Goal: Complete application form: Complete application form

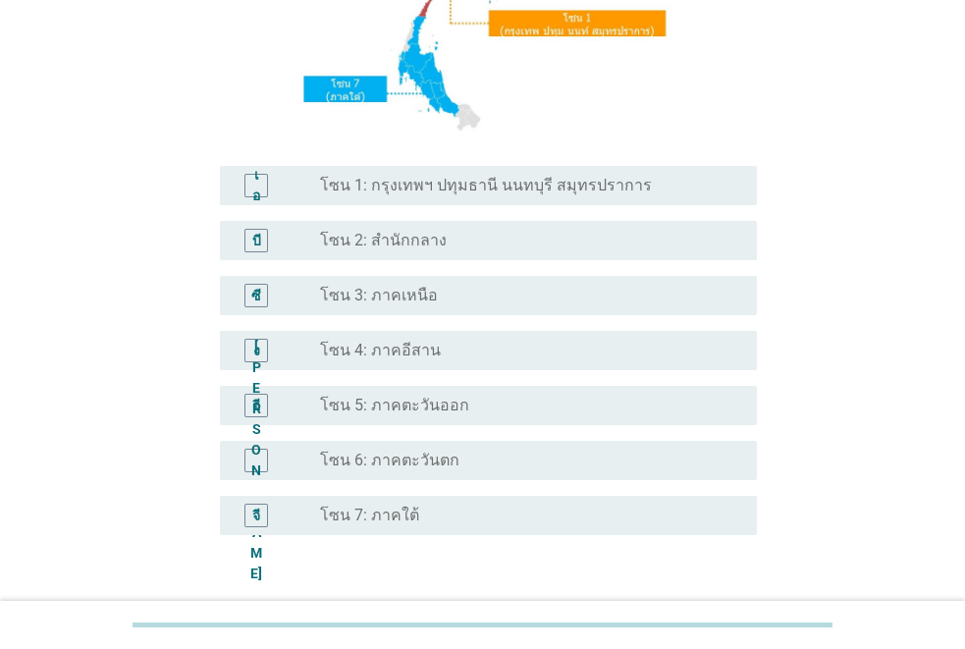
scroll to position [486, 0]
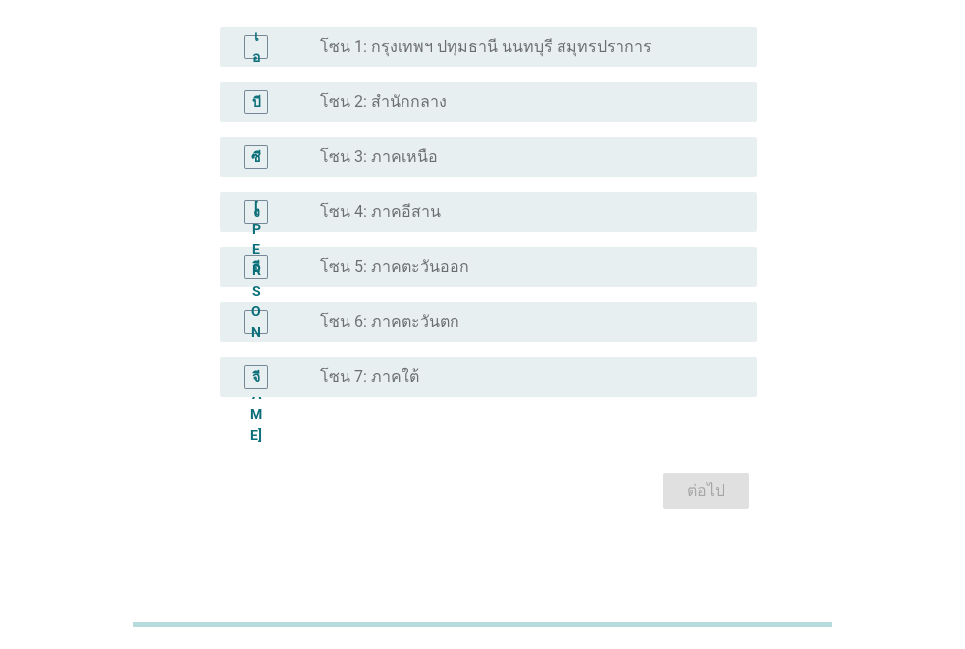
click at [366, 164] on font "โซน 3: ภาคเหนือ" at bounding box center [379, 156] width 118 height 19
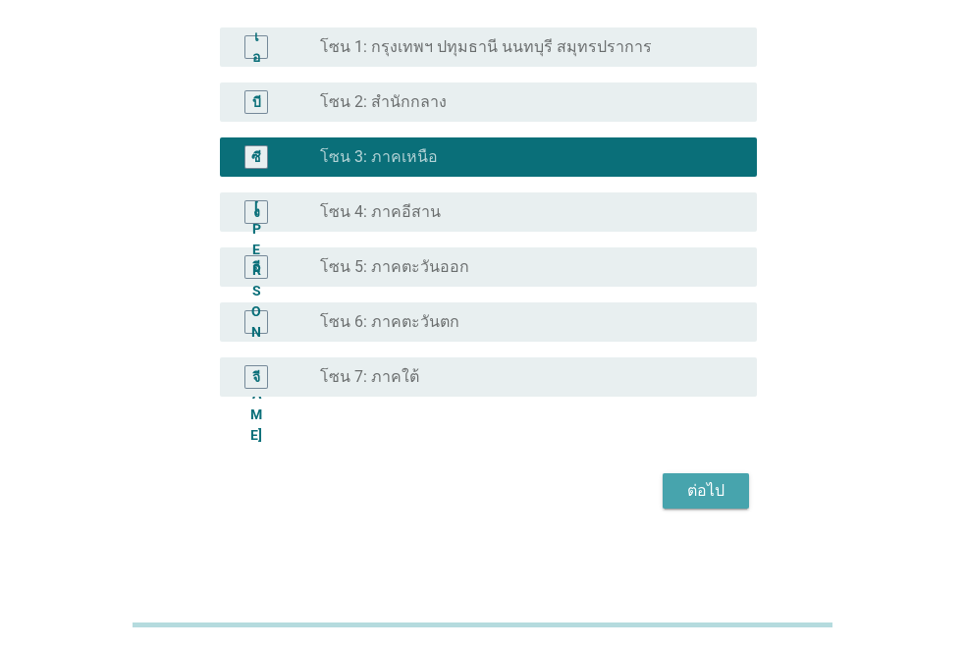
click at [703, 476] on button "ต่อไป" at bounding box center [706, 490] width 86 height 35
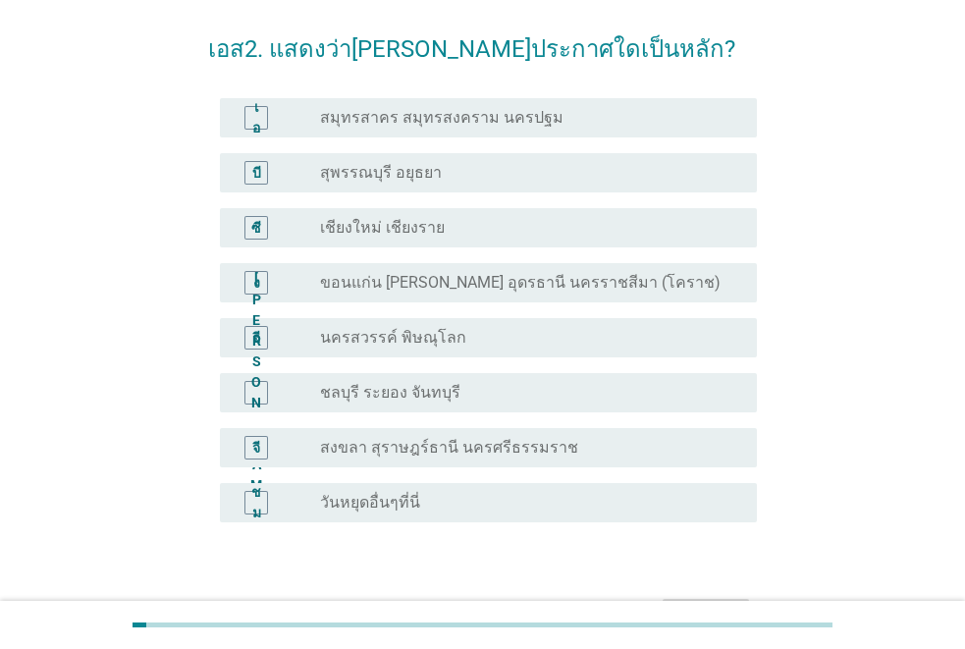
scroll to position [98, 0]
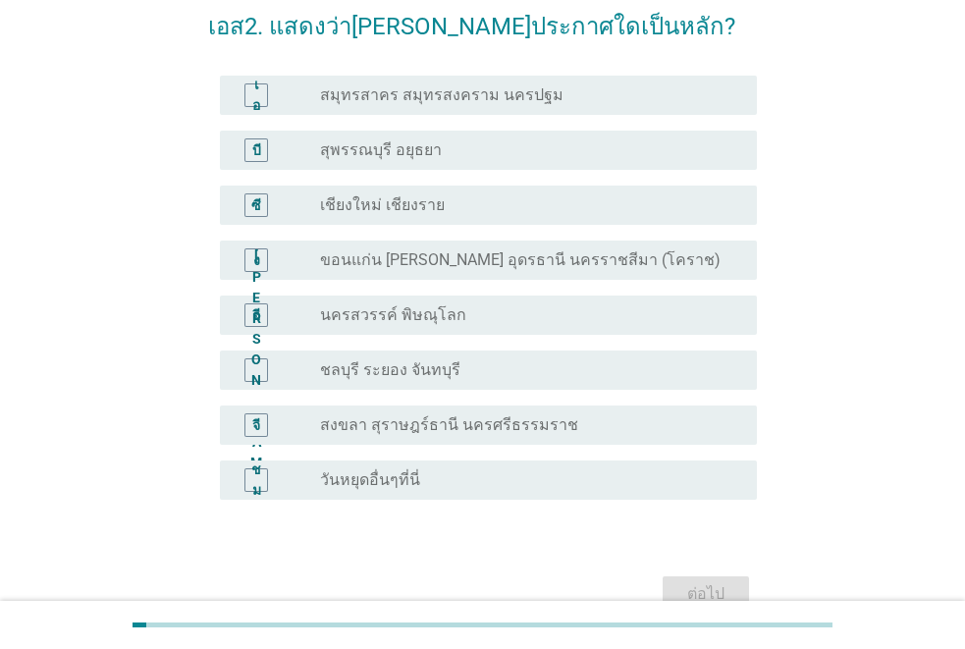
drag, startPoint x: 413, startPoint y: 315, endPoint x: 454, endPoint y: 344, distance: 49.3
click at [414, 315] on font "นครสวรรค์ พิษณุโลก" at bounding box center [393, 314] width 146 height 19
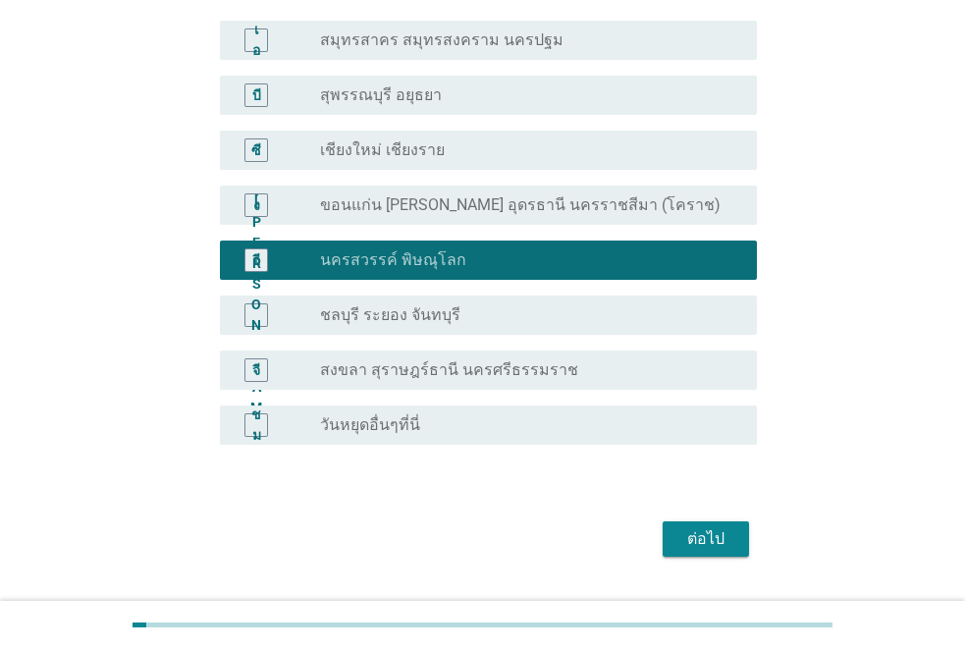
scroll to position [201, 0]
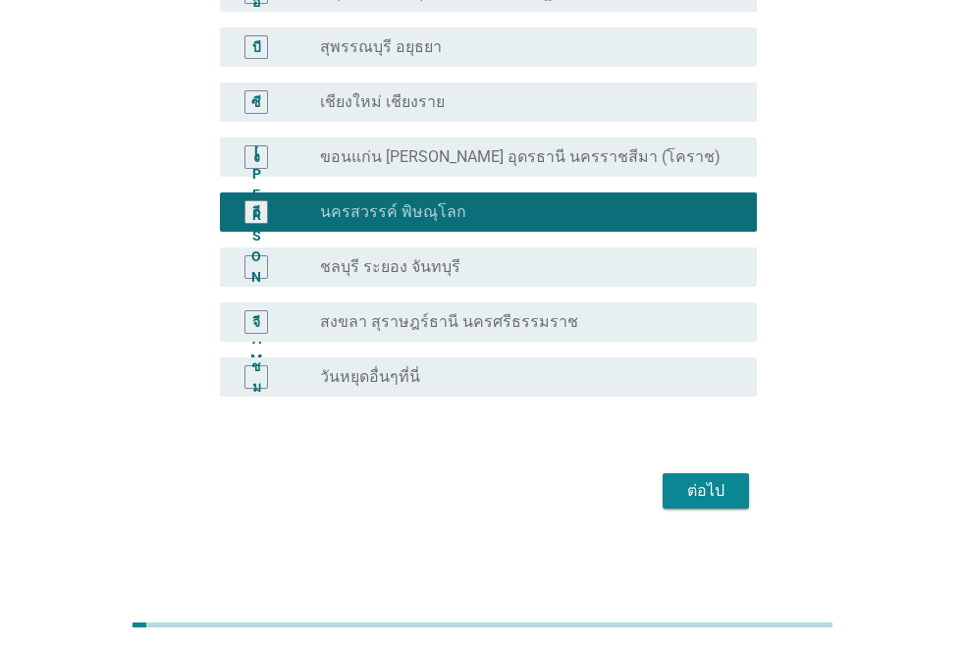
click at [369, 378] on font "วันหยุดอื่นๆที่นี่" at bounding box center [370, 376] width 100 height 19
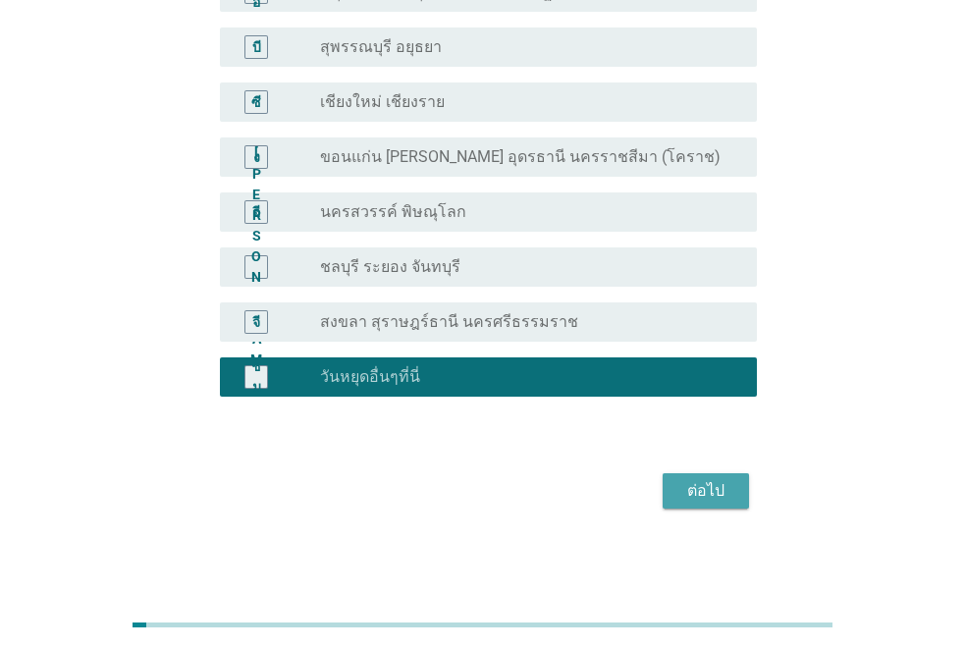
click at [711, 481] on font "ต่อไป" at bounding box center [705, 490] width 37 height 19
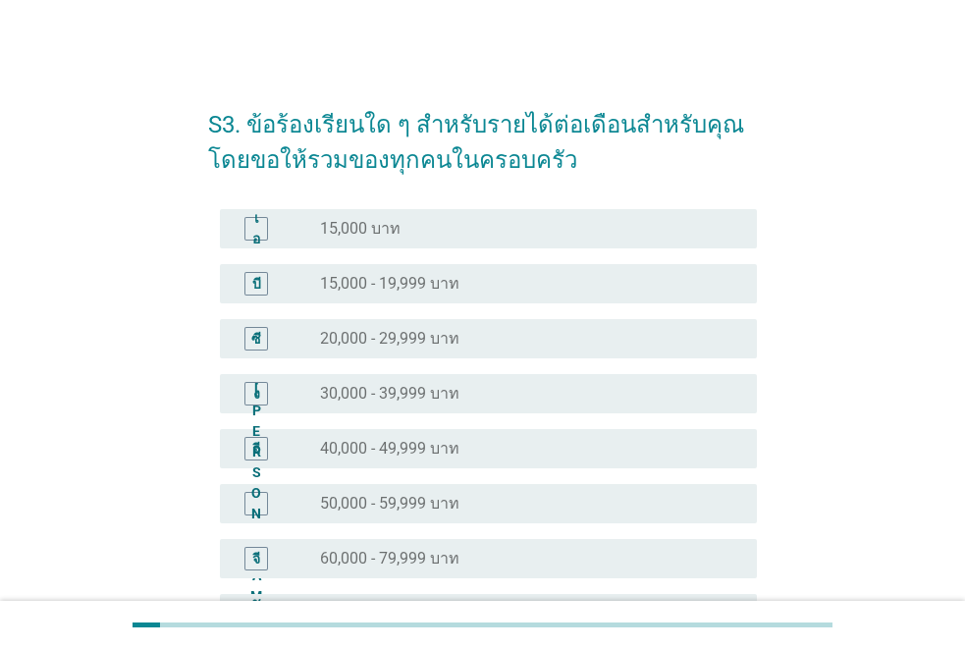
scroll to position [98, 0]
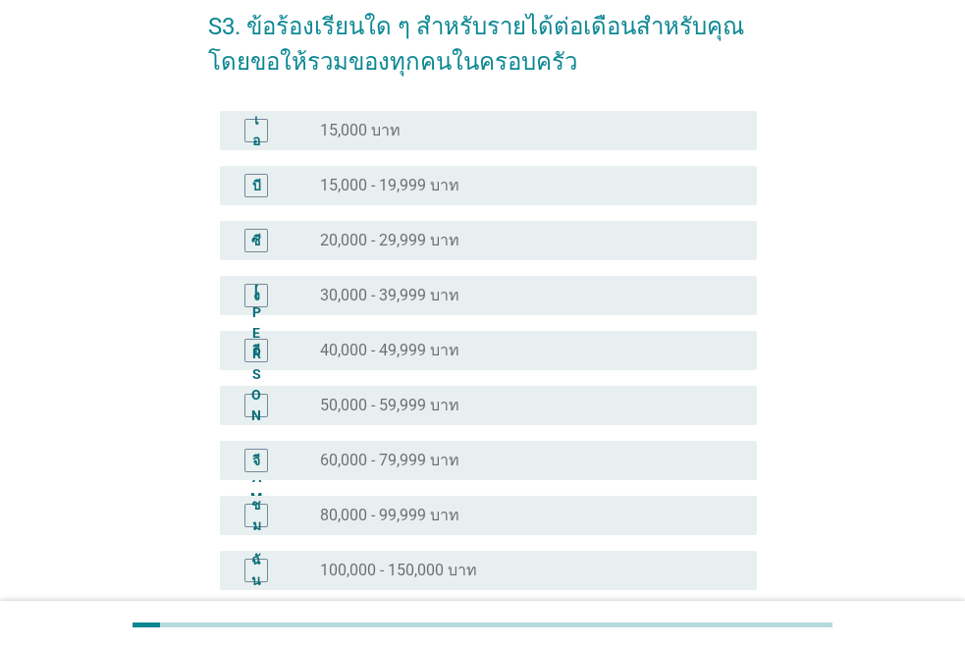
drag, startPoint x: 387, startPoint y: 286, endPoint x: 551, endPoint y: 368, distance: 183.6
click at [388, 286] on font "30,000 - 39,999 บาท" at bounding box center [389, 295] width 139 height 19
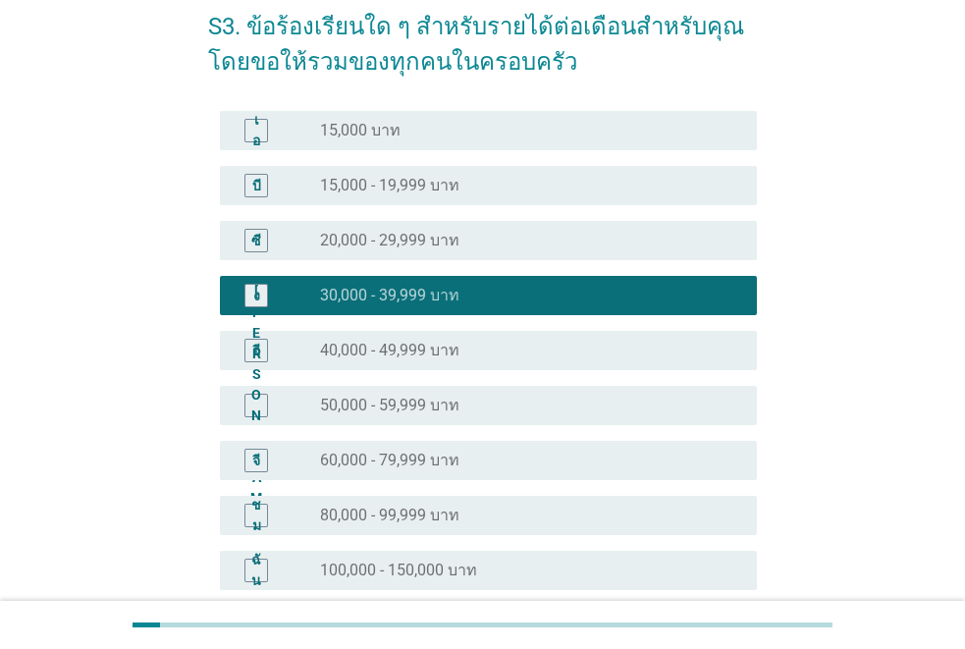
scroll to position [402, 0]
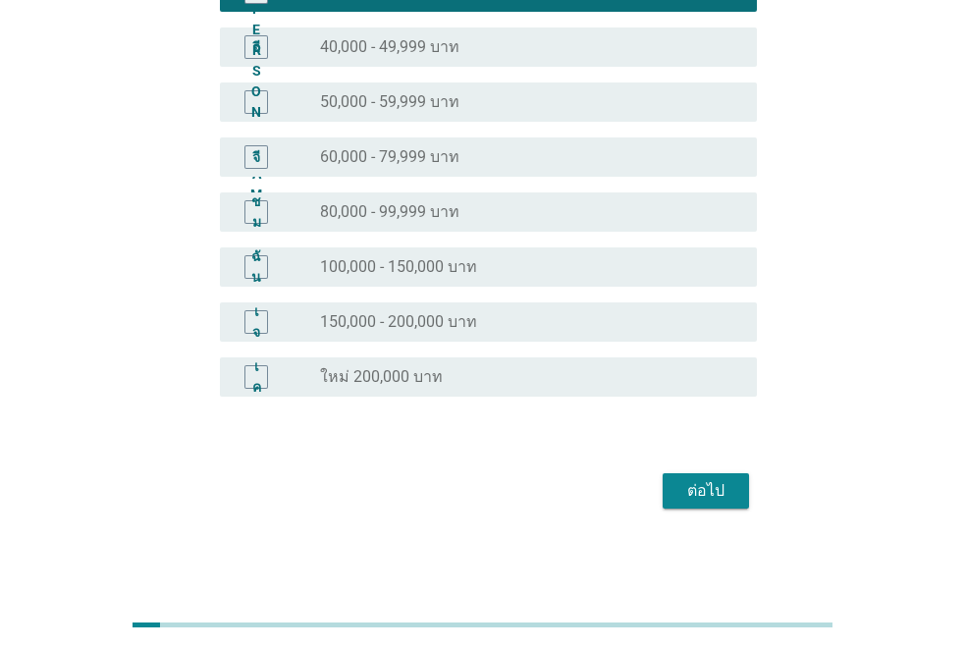
click at [694, 485] on font "ต่อไป" at bounding box center [705, 490] width 37 height 19
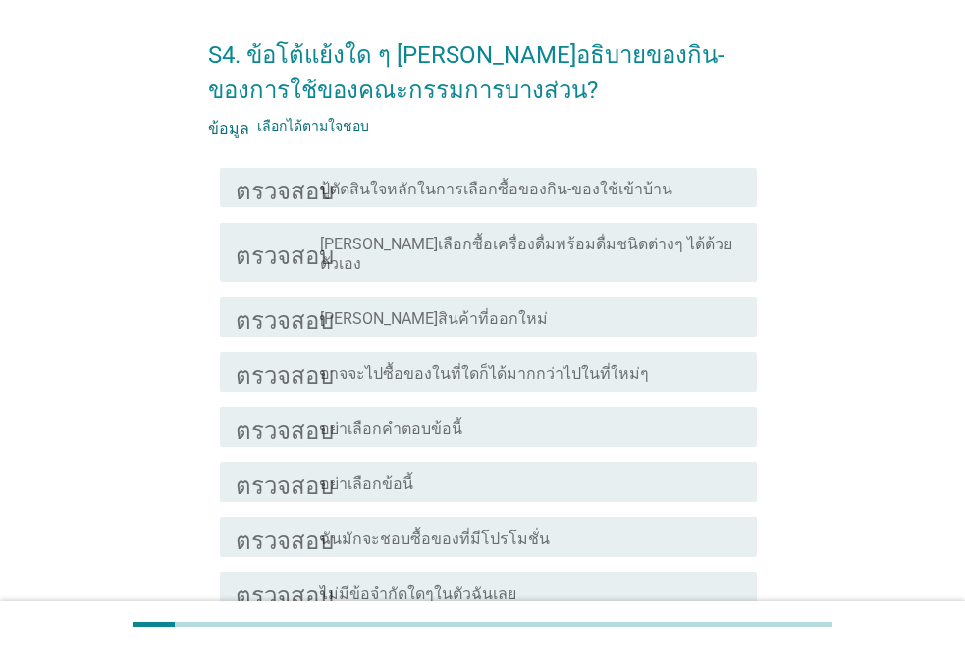
scroll to position [196, 0]
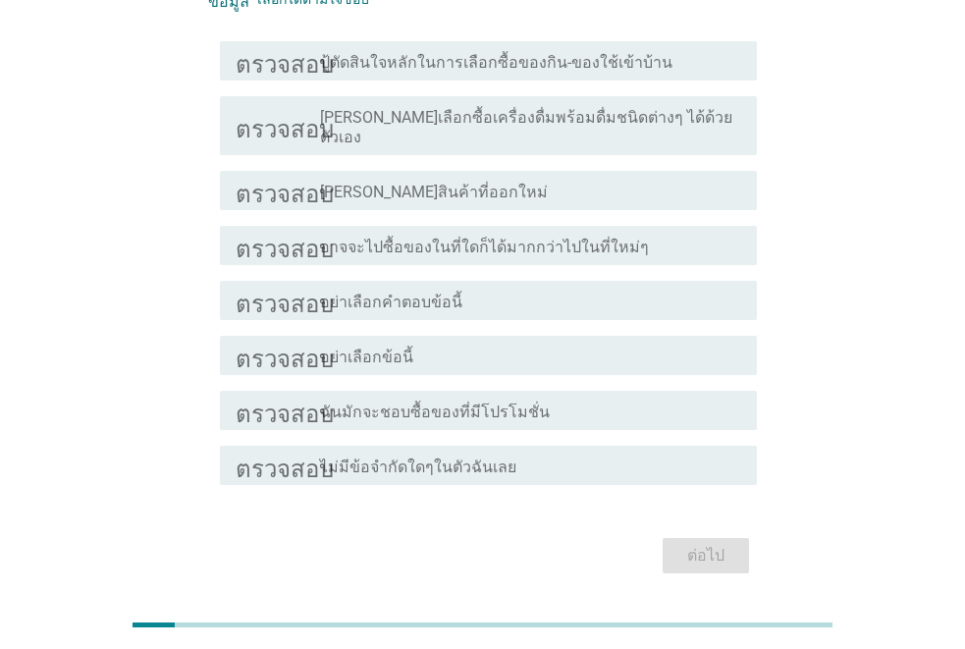
click at [458, 62] on font "ปู้ตัดสินใจหลักในการเลือกซื้อของกิน-ของใช้เข้าบ้าน" at bounding box center [496, 62] width 353 height 19
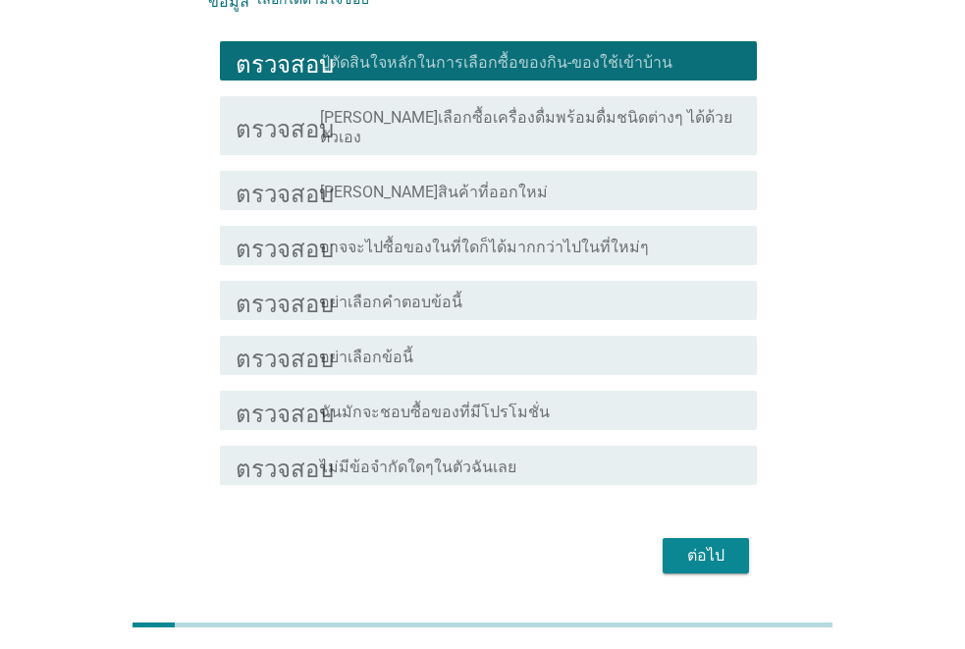
click at [530, 120] on font "[PERSON_NAME]เลือกซื้อเครื่องดื่มพร้อมดื่มชนิดต่างๆ ได้ด้วยตัวเอง" at bounding box center [526, 127] width 412 height 38
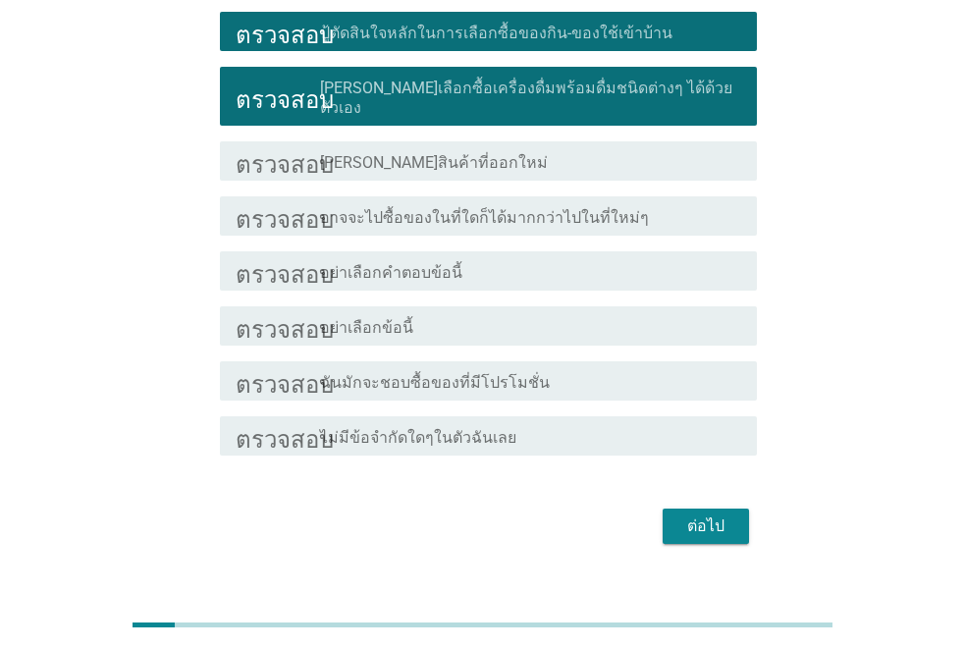
scroll to position [242, 0]
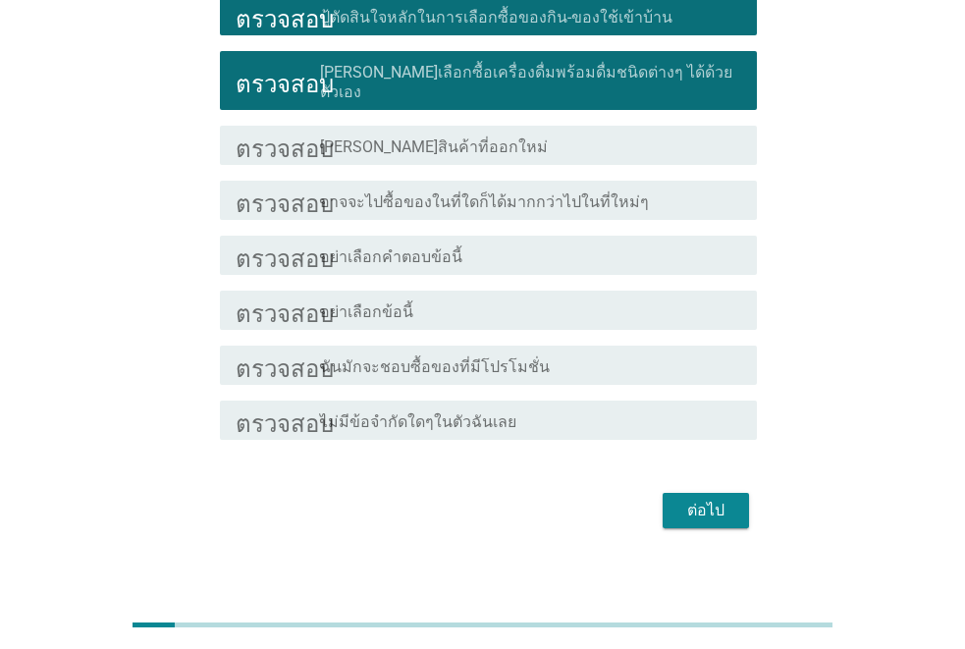
click at [459, 192] on font "อาจจะไปซื้อของในที่ใดก็ได้มากกว่าไปในที่ใหม่ๆ" at bounding box center [484, 201] width 329 height 19
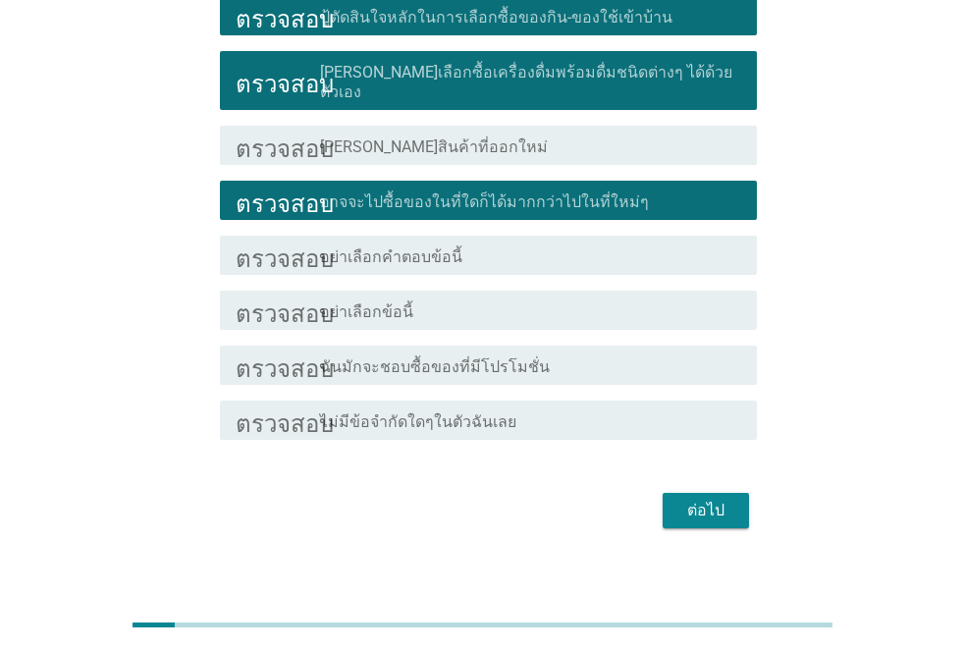
click at [701, 501] on font "ต่อไป" at bounding box center [705, 510] width 37 height 19
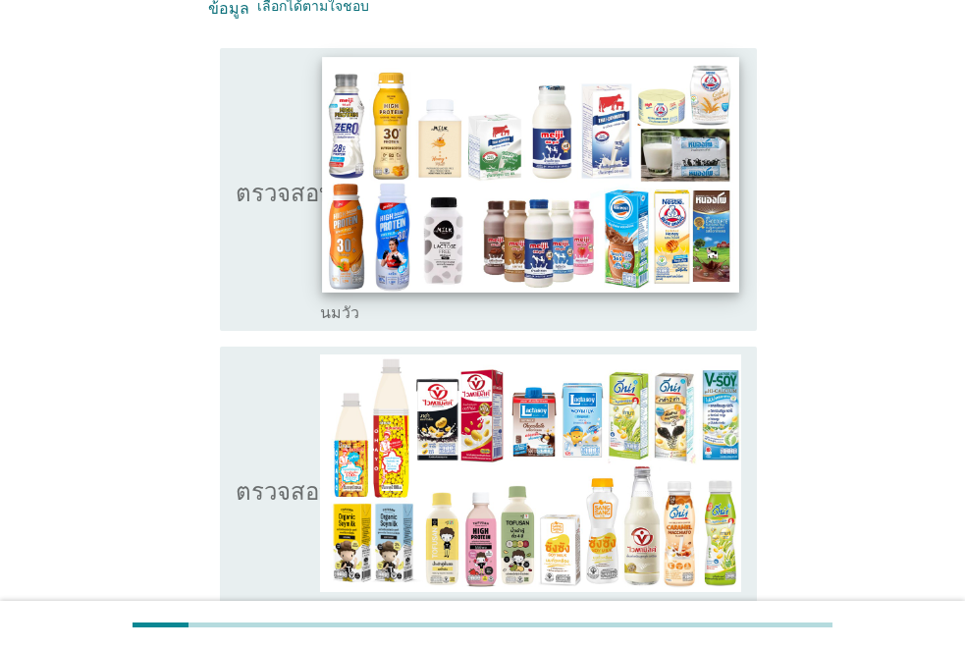
scroll to position [295, 0]
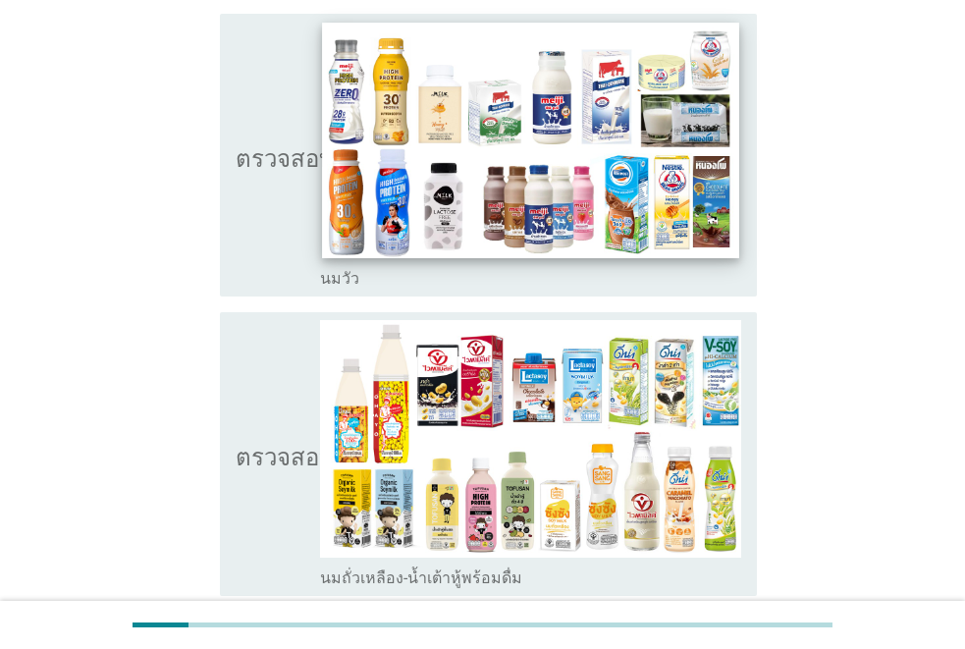
click at [484, 143] on img at bounding box center [530, 140] width 417 height 235
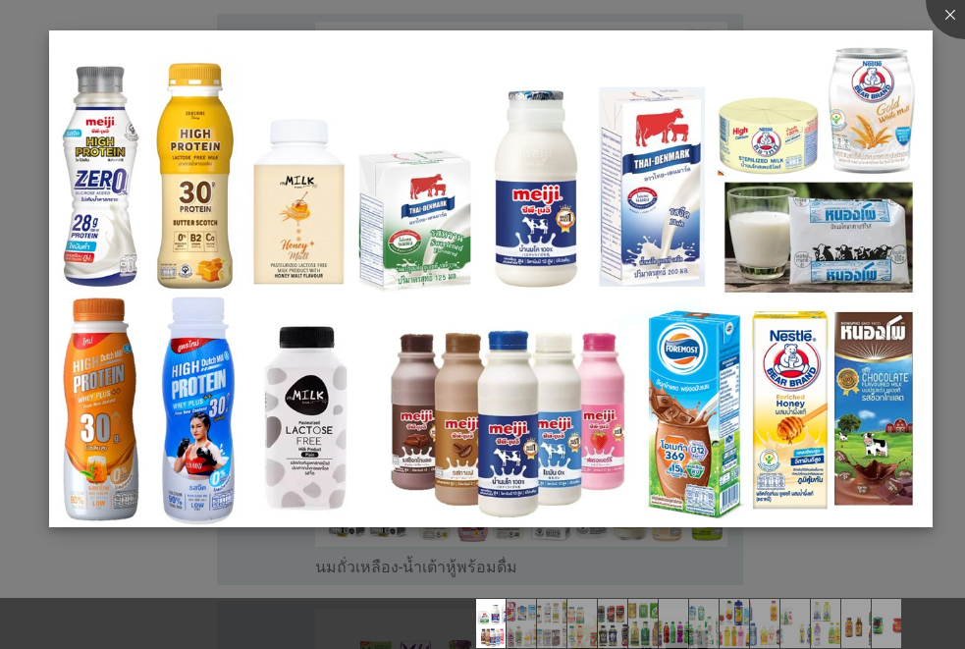
scroll to position [687, 0]
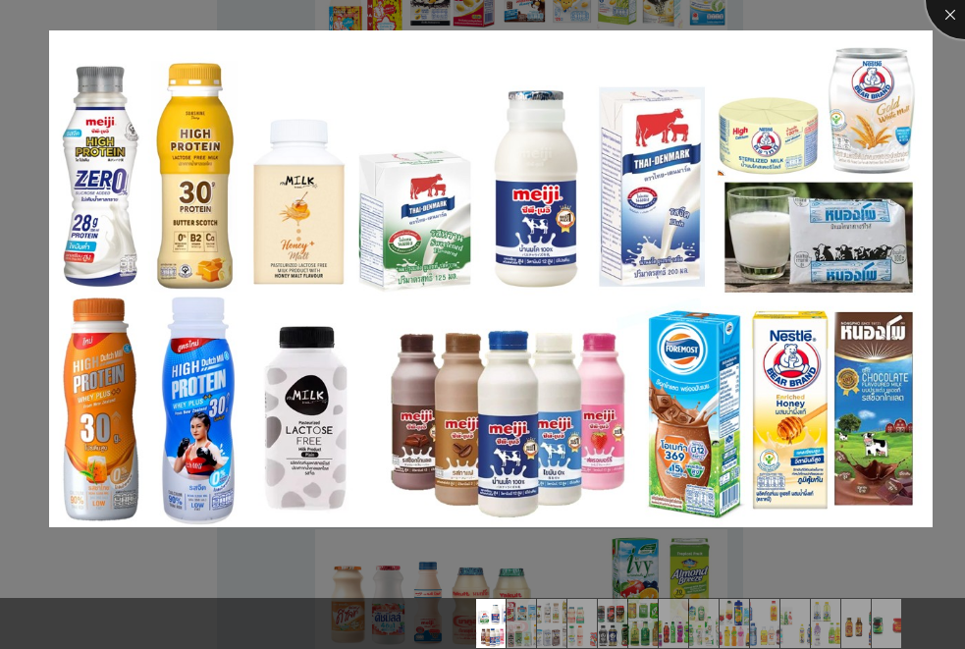
click at [949, 12] on div at bounding box center [965, 0] width 79 height 79
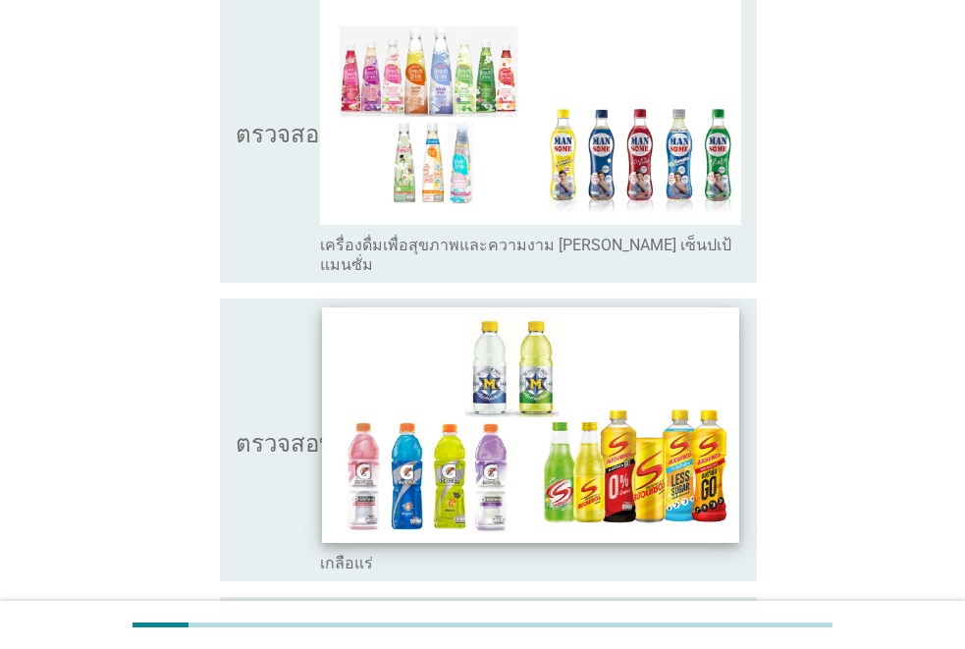
scroll to position [3732, 0]
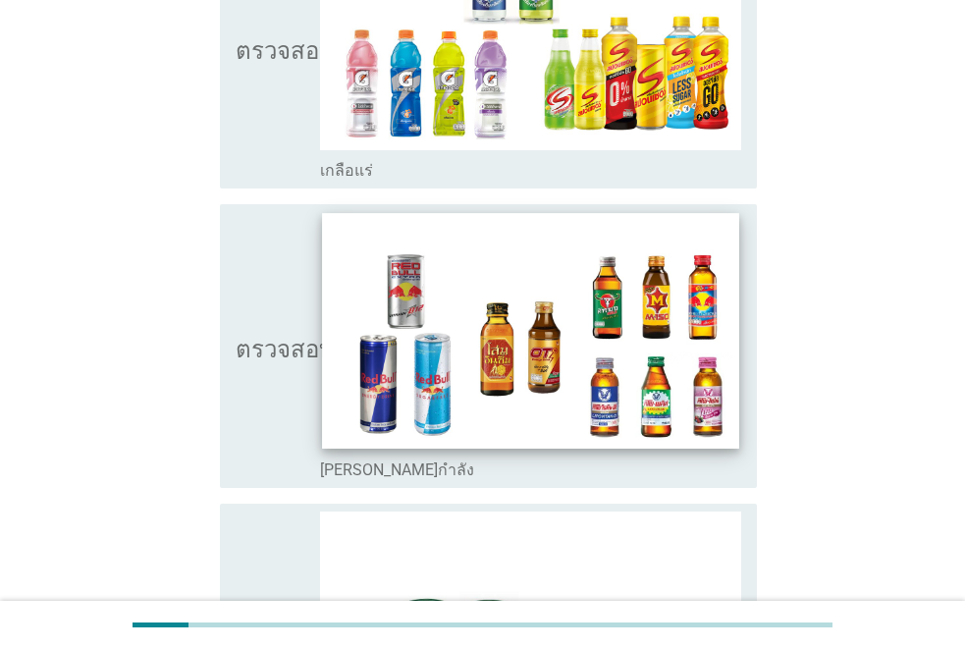
click at [584, 289] on img at bounding box center [530, 330] width 417 height 235
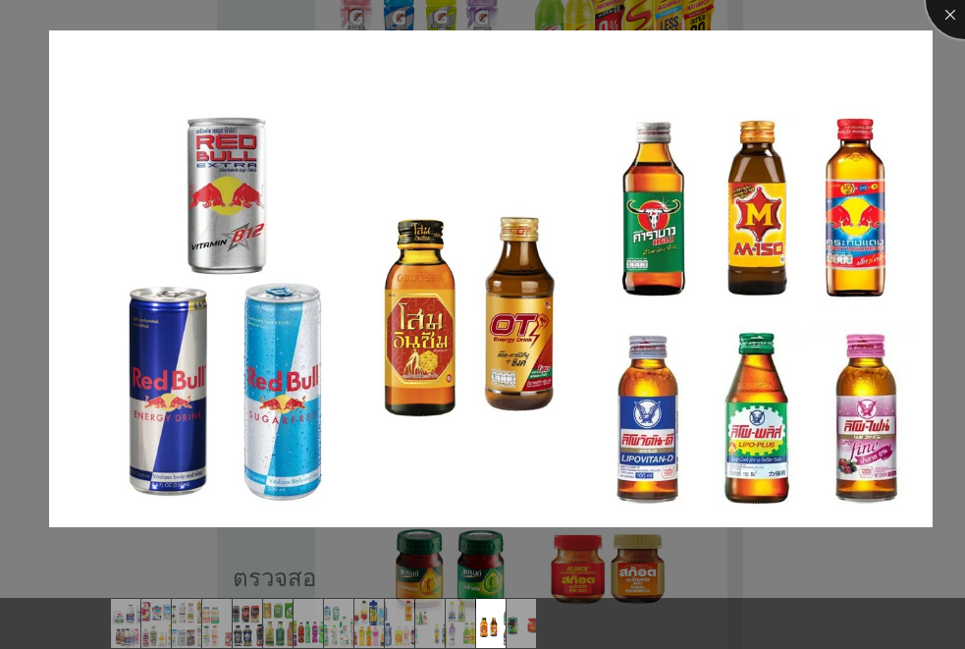
click at [941, 14] on div at bounding box center [965, 0] width 79 height 79
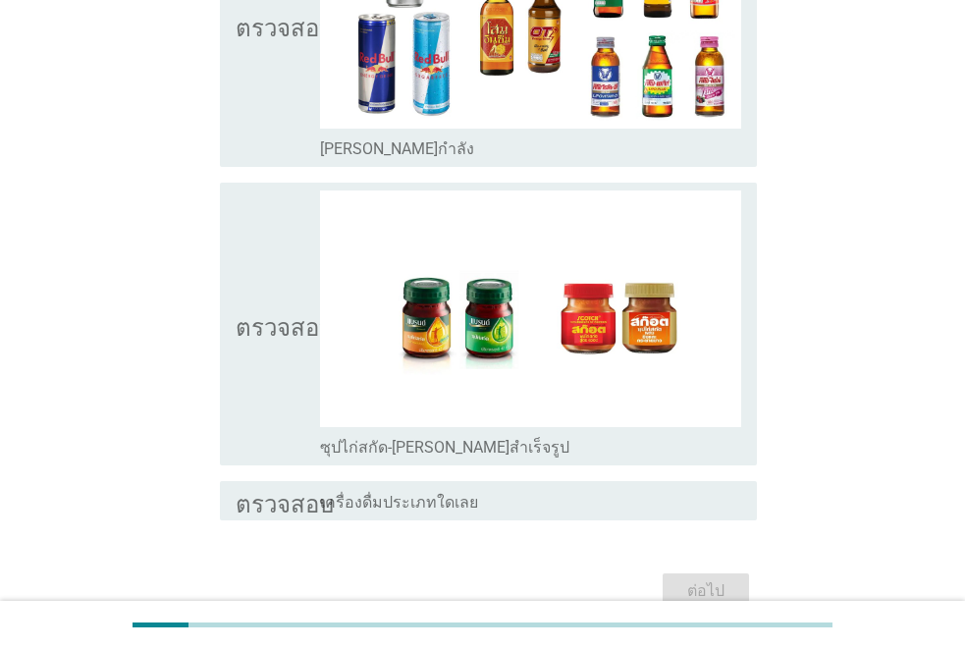
scroll to position [4080, 0]
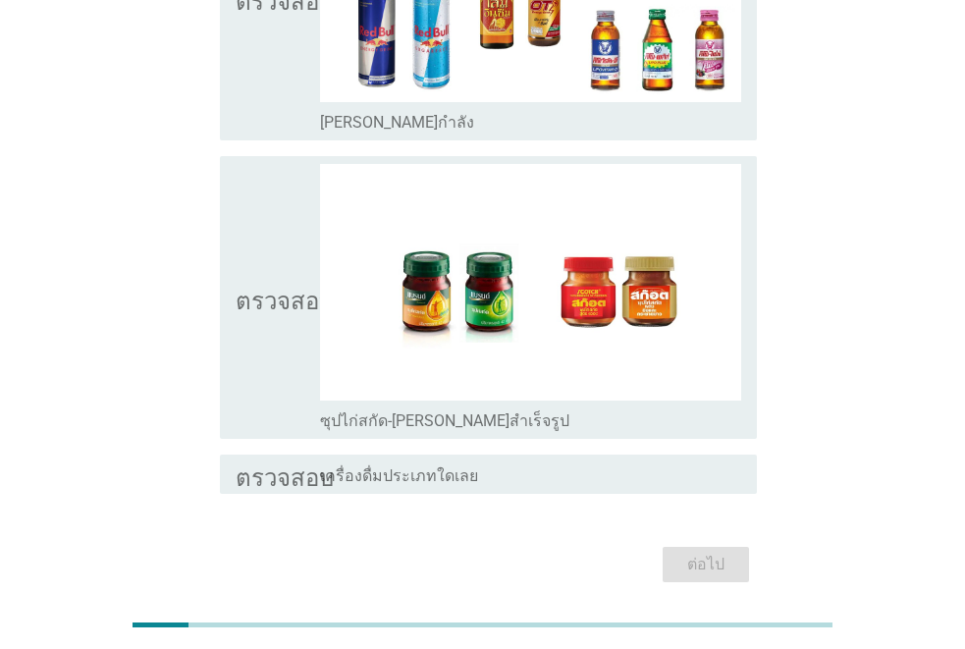
click at [507, 224] on img at bounding box center [530, 283] width 421 height 238
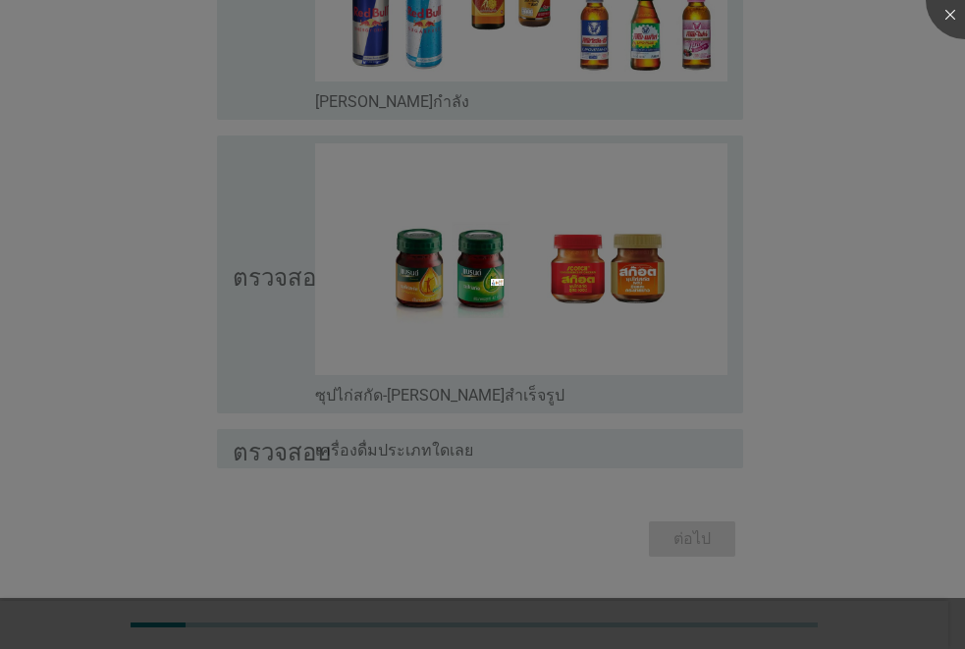
scroll to position [3958, 0]
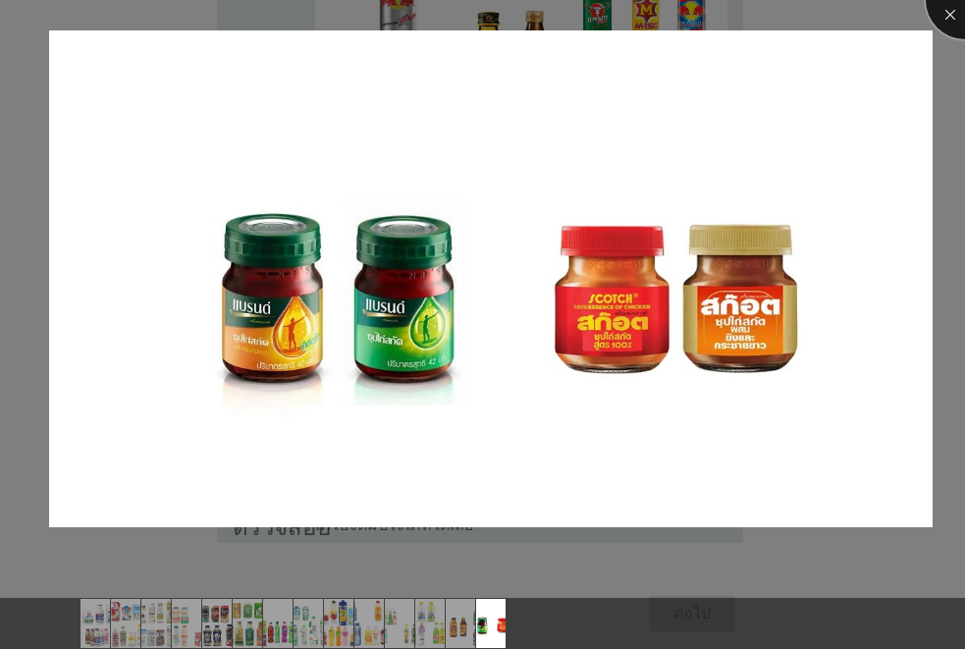
click at [947, 17] on div at bounding box center [965, 0] width 79 height 79
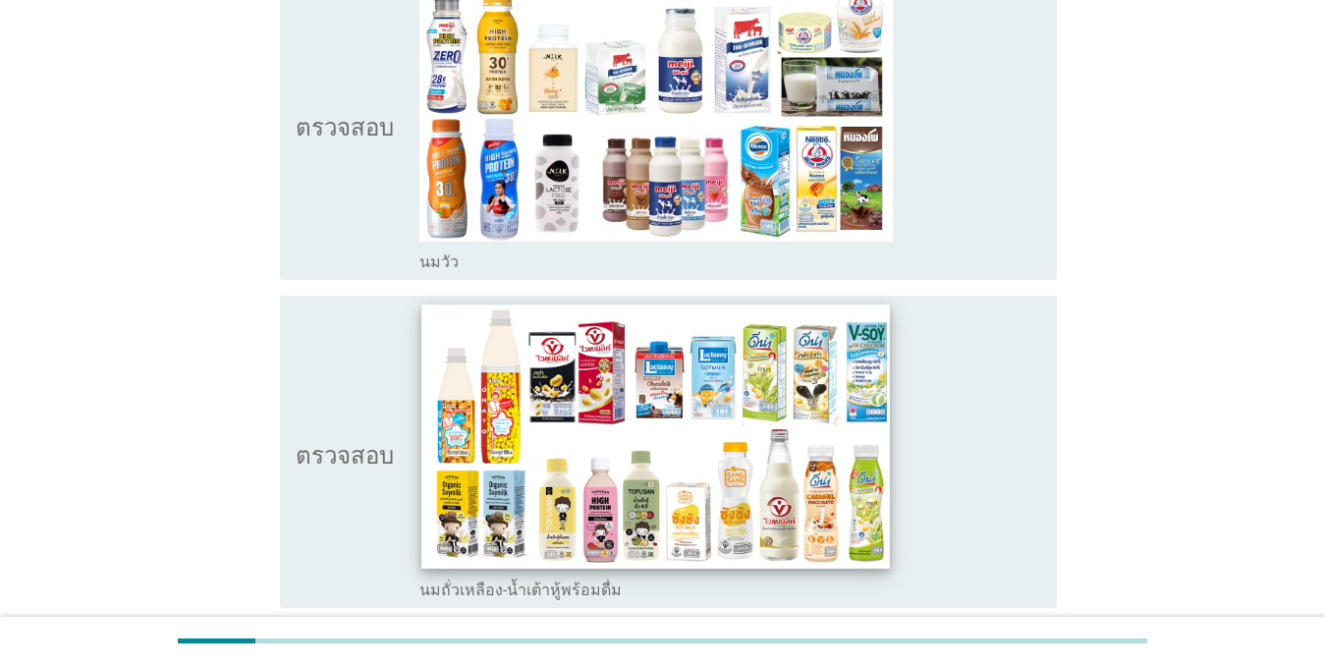
scroll to position [305, 0]
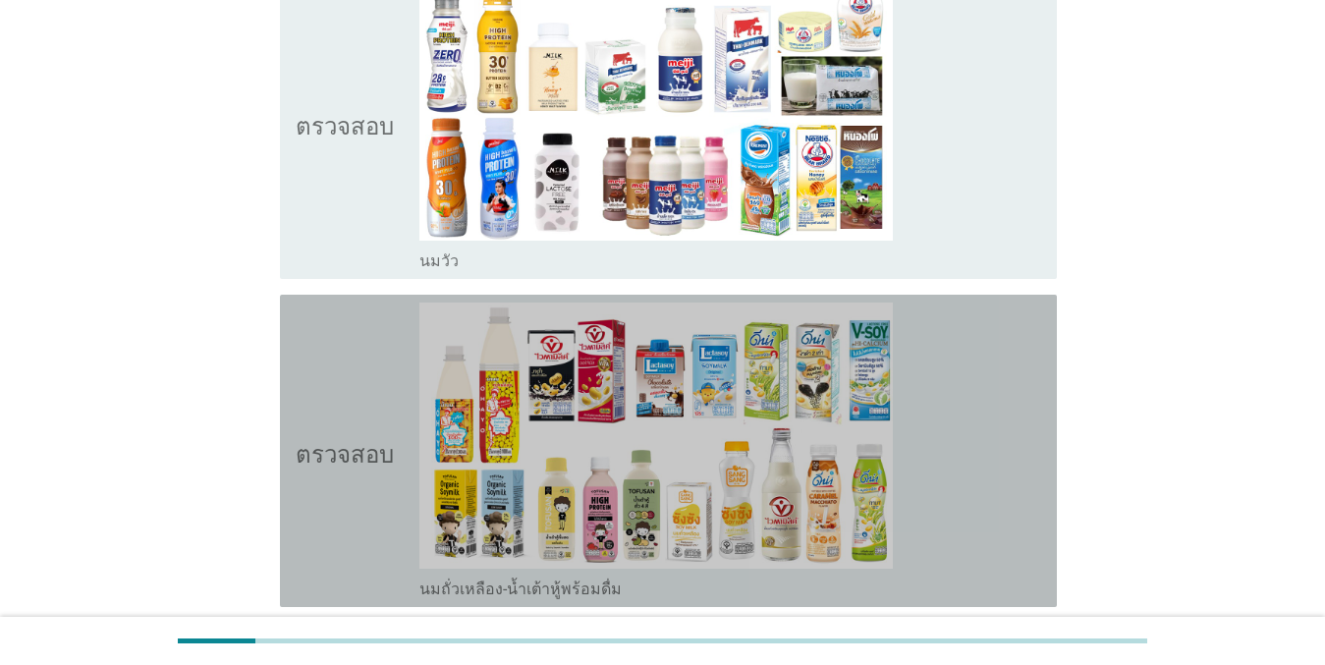
click at [343, 439] on font "ตรวจสอบ" at bounding box center [345, 451] width 98 height 24
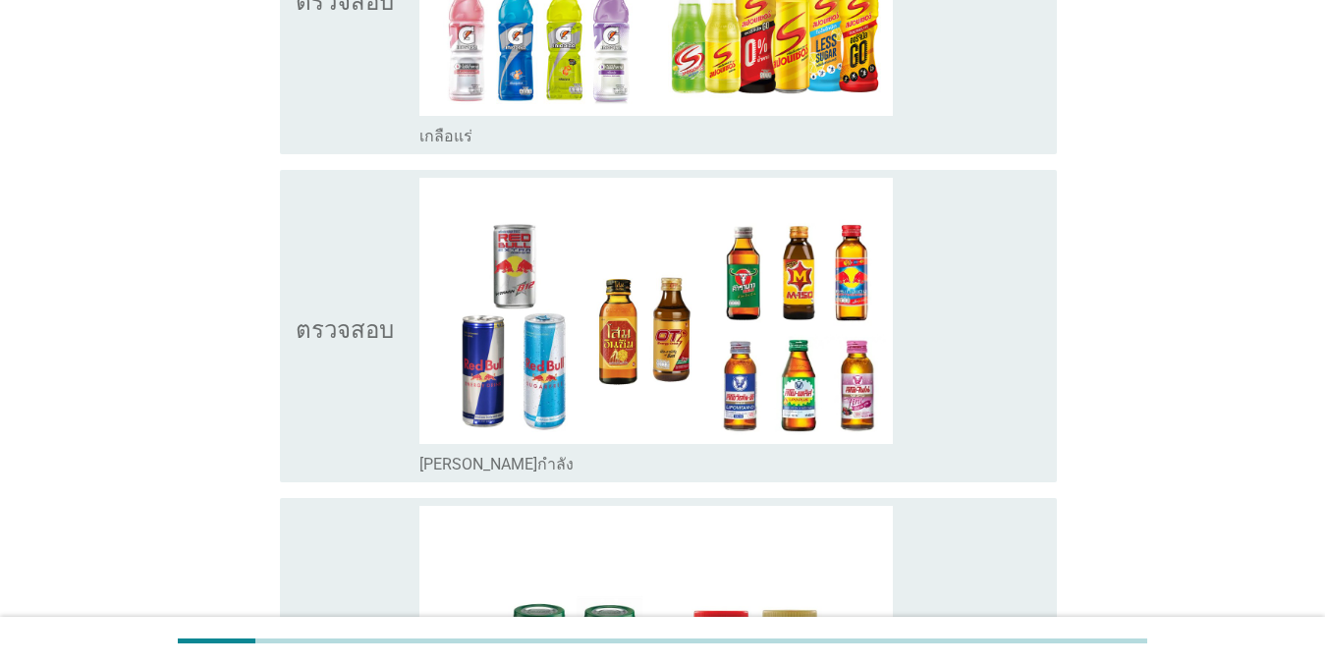
scroll to position [4038, 0]
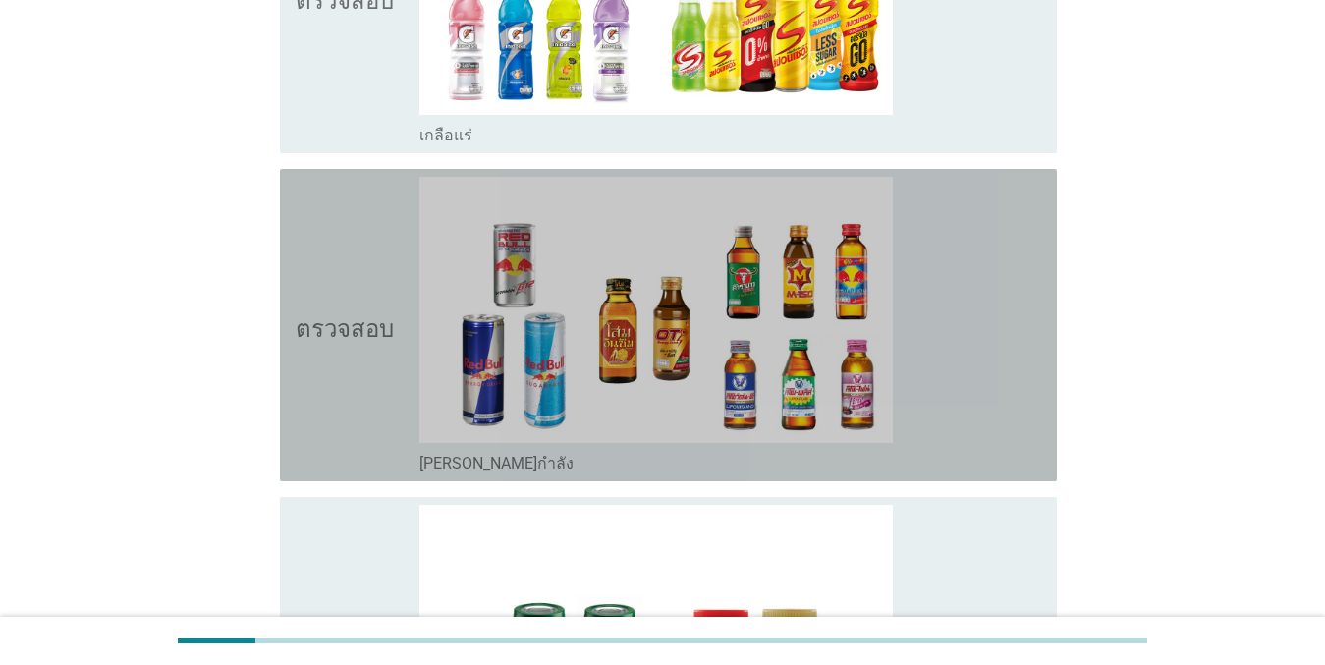
click at [355, 313] on font "ตรวจสอบ" at bounding box center [345, 325] width 98 height 24
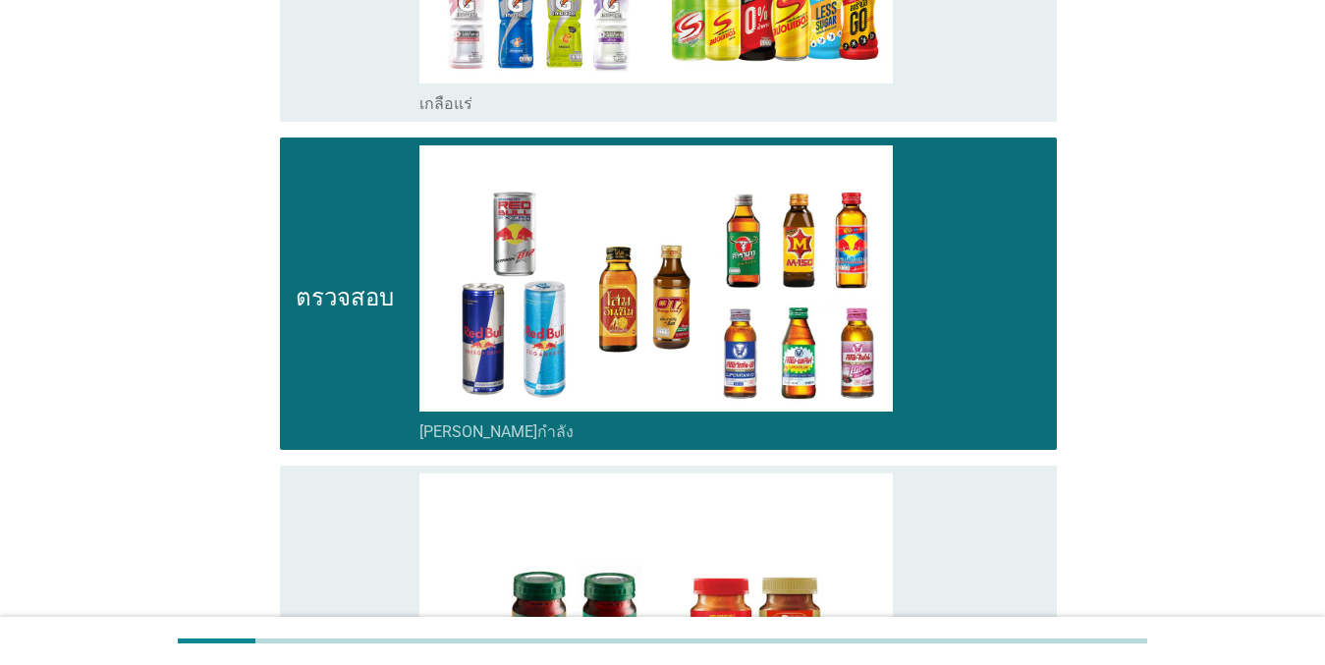
scroll to position [4430, 0]
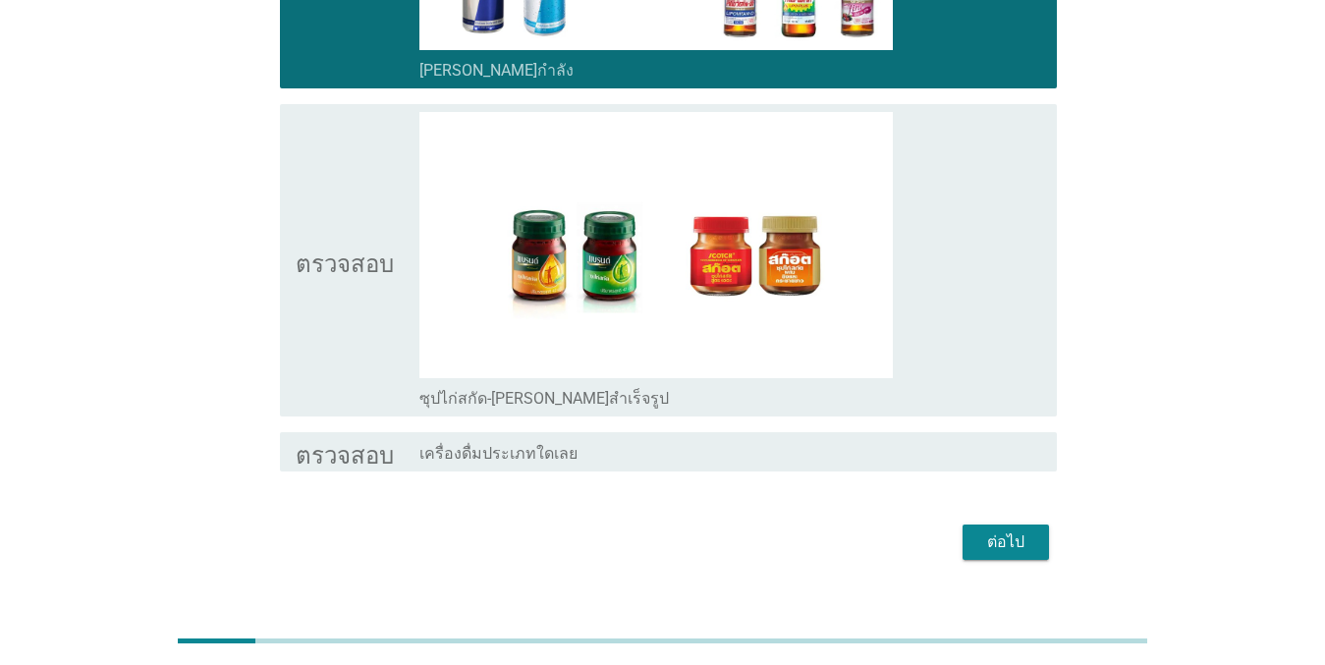
drag, startPoint x: 331, startPoint y: 231, endPoint x: 358, endPoint y: 246, distance: 31.2
click at [331, 248] on font "ตรวจสอบ" at bounding box center [345, 260] width 98 height 24
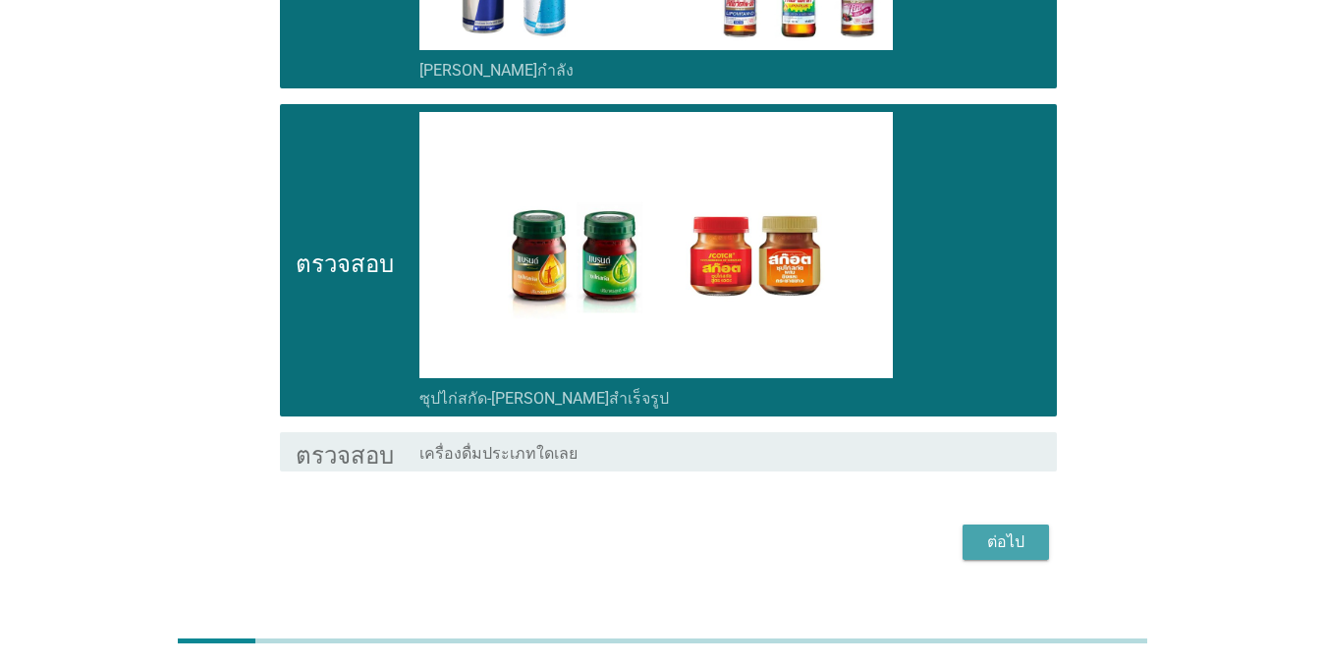
click at [964, 532] on font "ต่อไป" at bounding box center [1005, 541] width 37 height 19
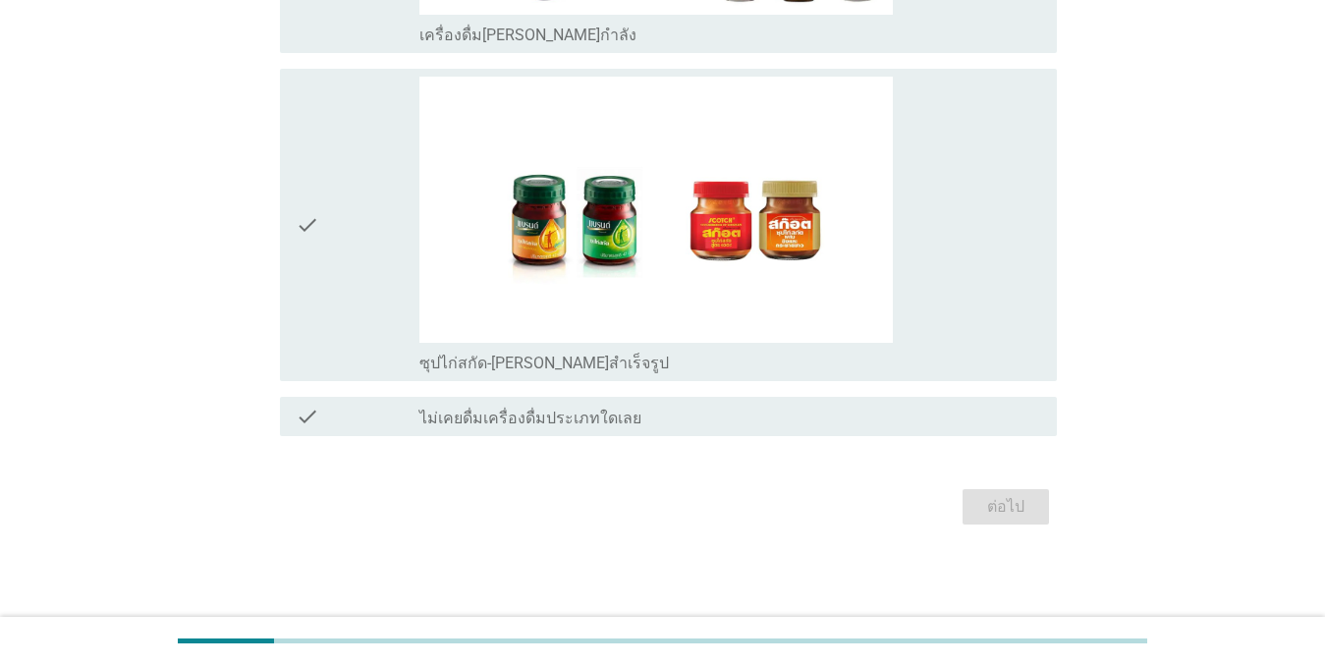
scroll to position [0, 0]
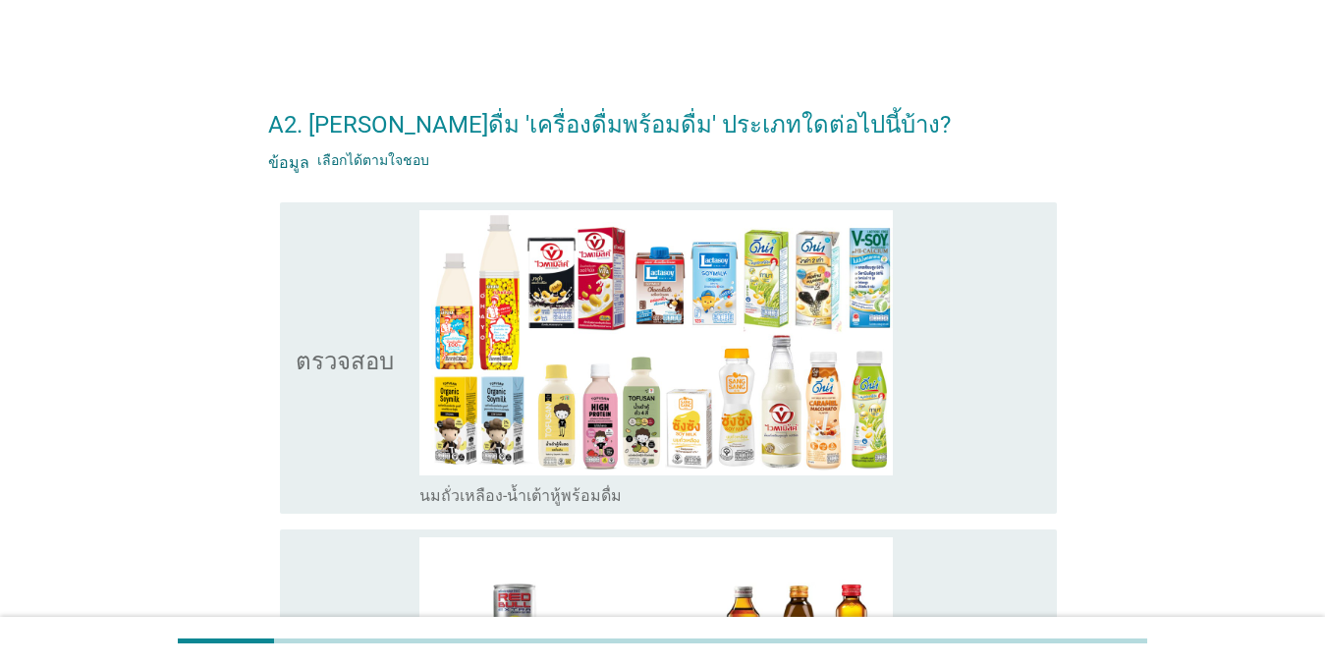
click at [345, 346] on font "ตรวจสอบ" at bounding box center [345, 358] width 98 height 24
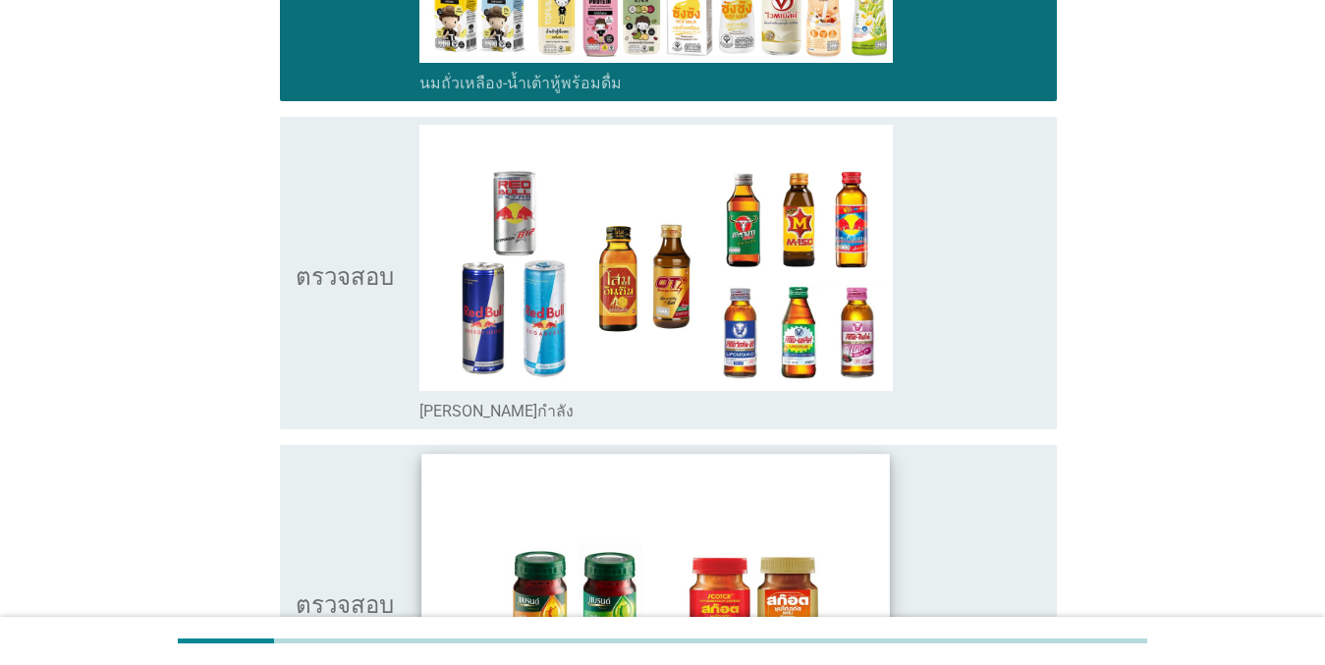
scroll to position [687, 0]
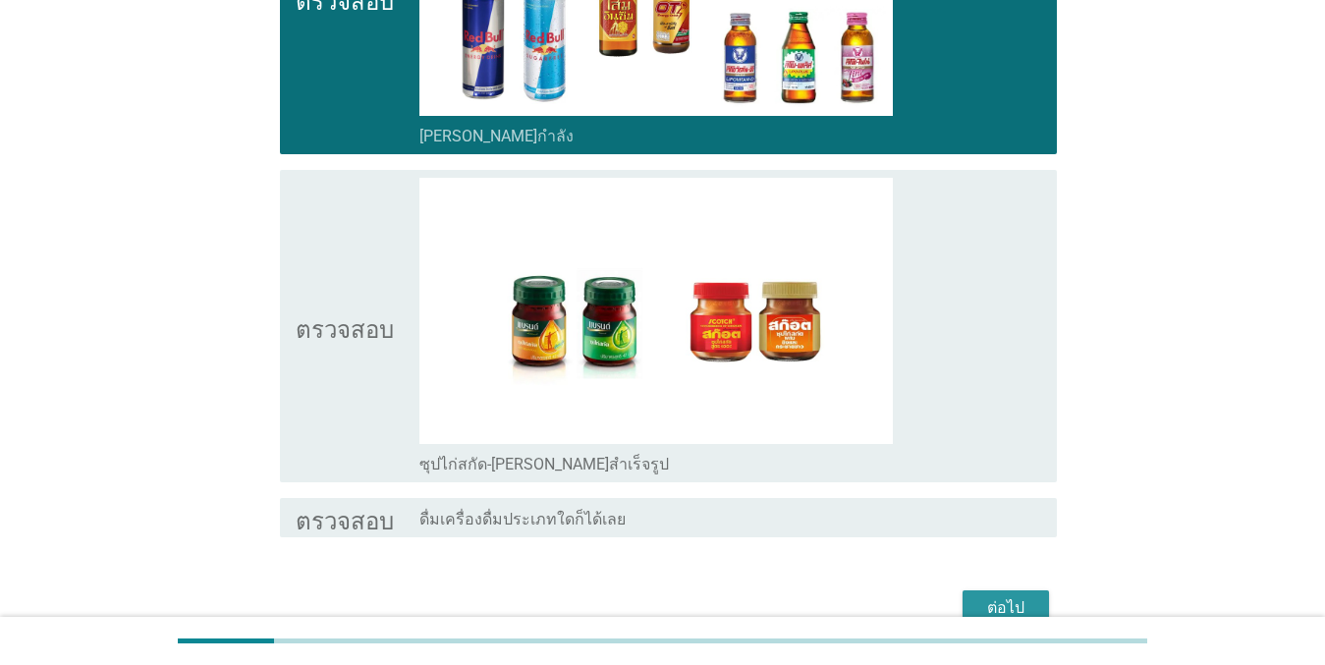
click at [964, 602] on font "ต่อไป" at bounding box center [1005, 607] width 37 height 19
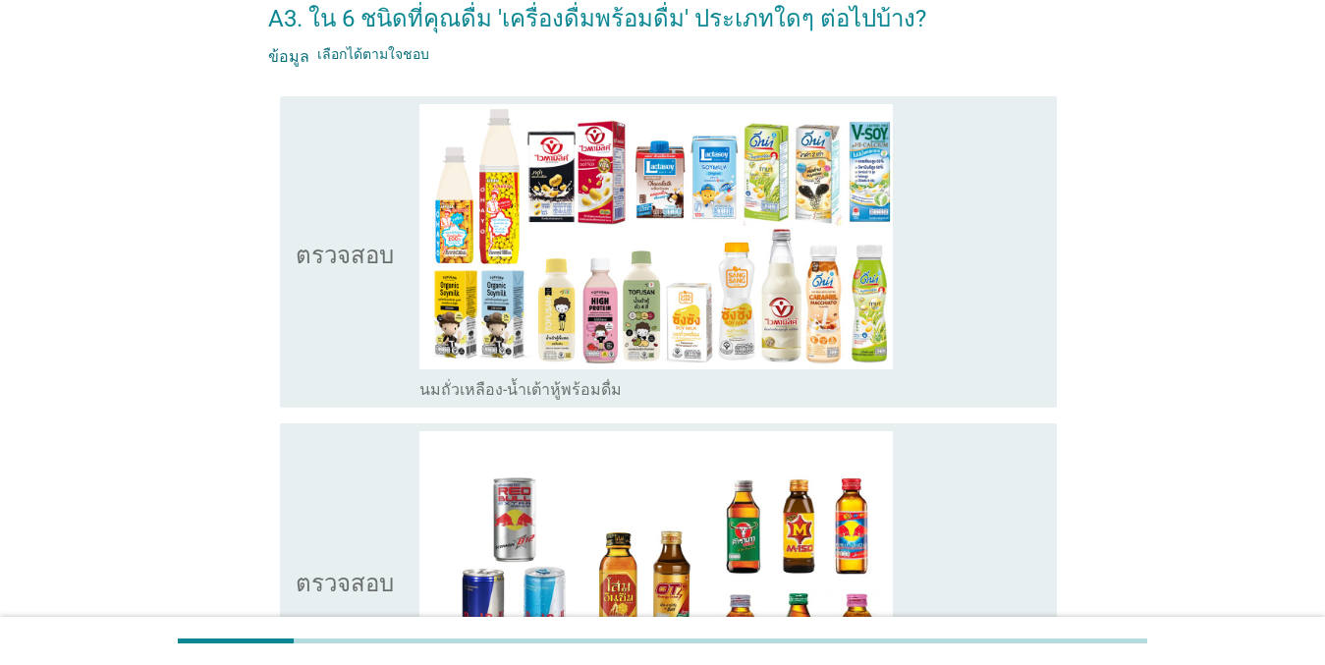
scroll to position [295, 0]
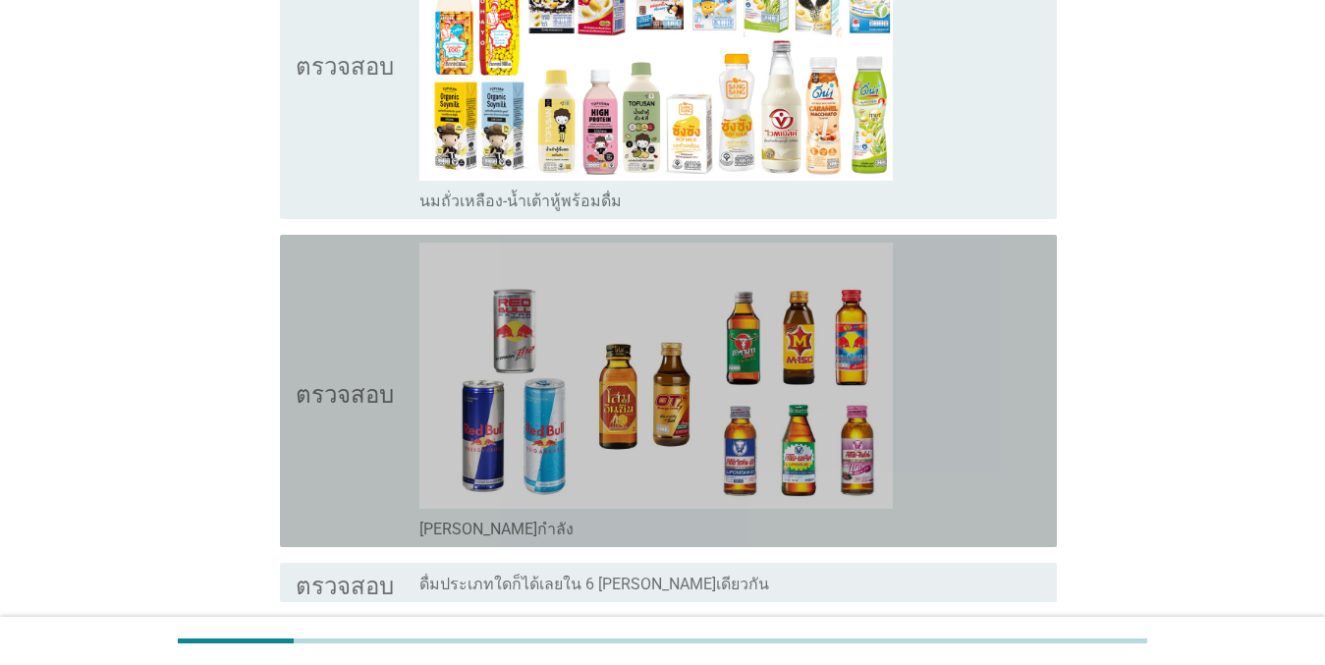
click at [306, 394] on font "ตรวจสอบ" at bounding box center [345, 391] width 98 height 24
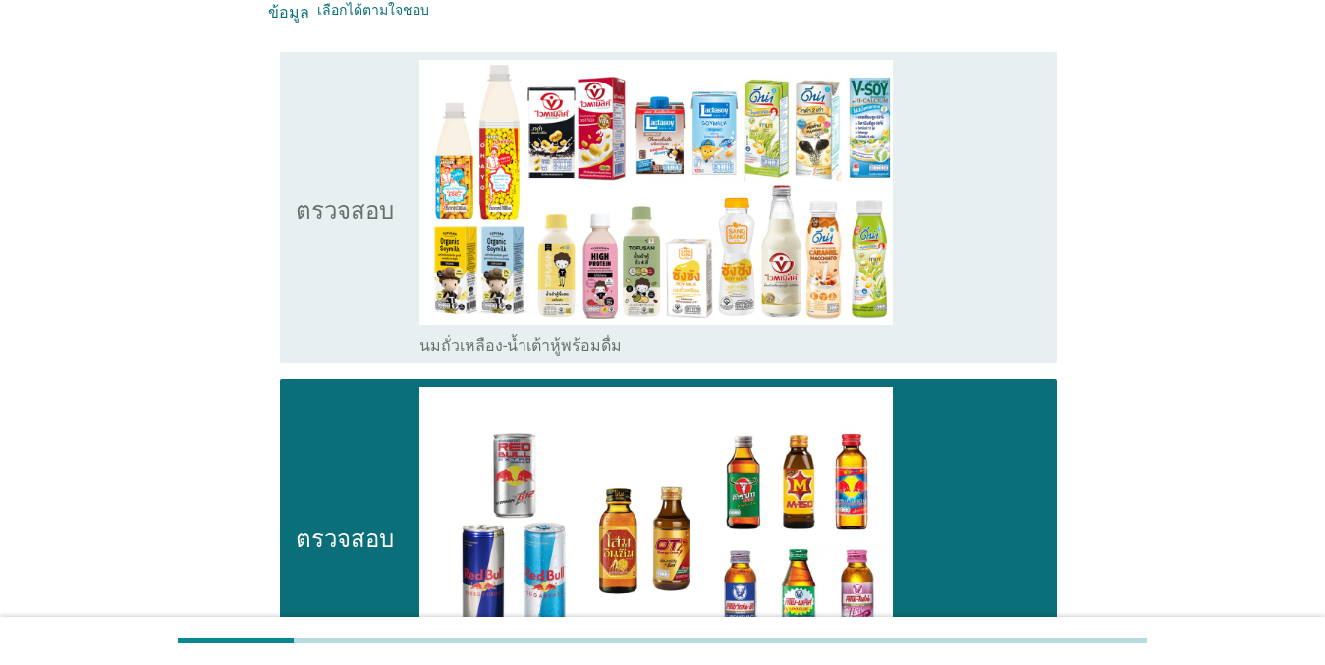
scroll to position [0, 0]
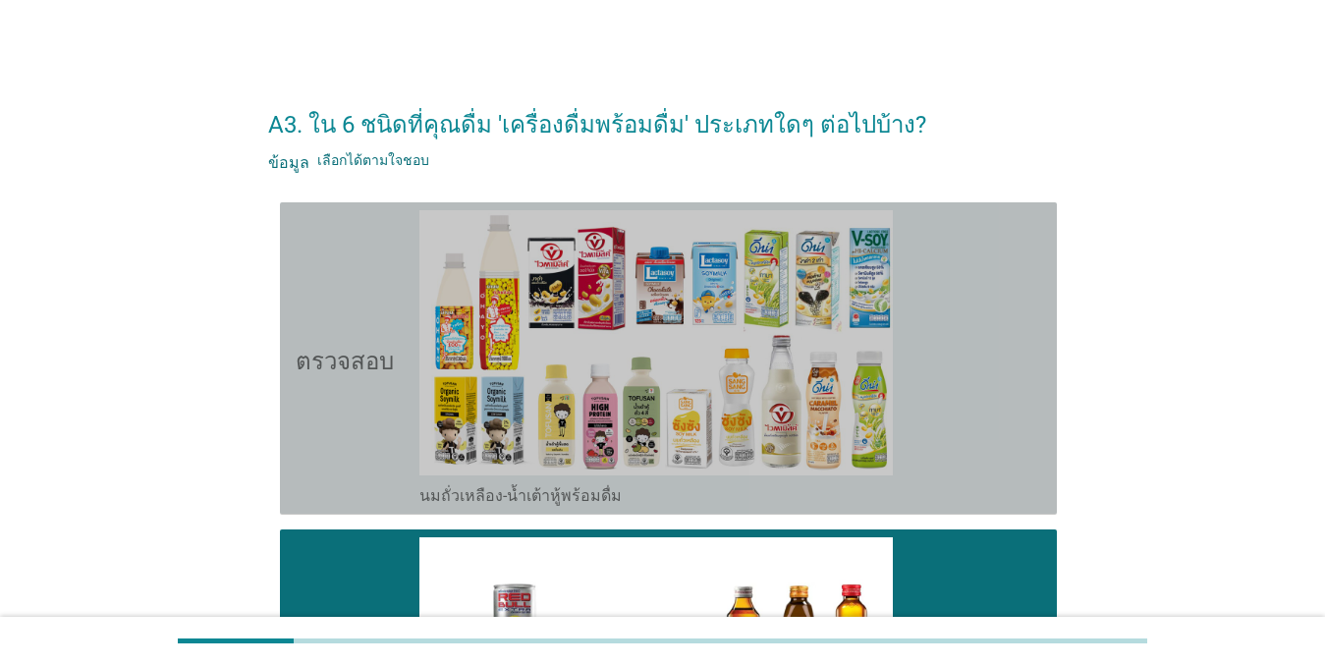
click at [355, 358] on font "ตรวจสอบ" at bounding box center [345, 358] width 98 height 24
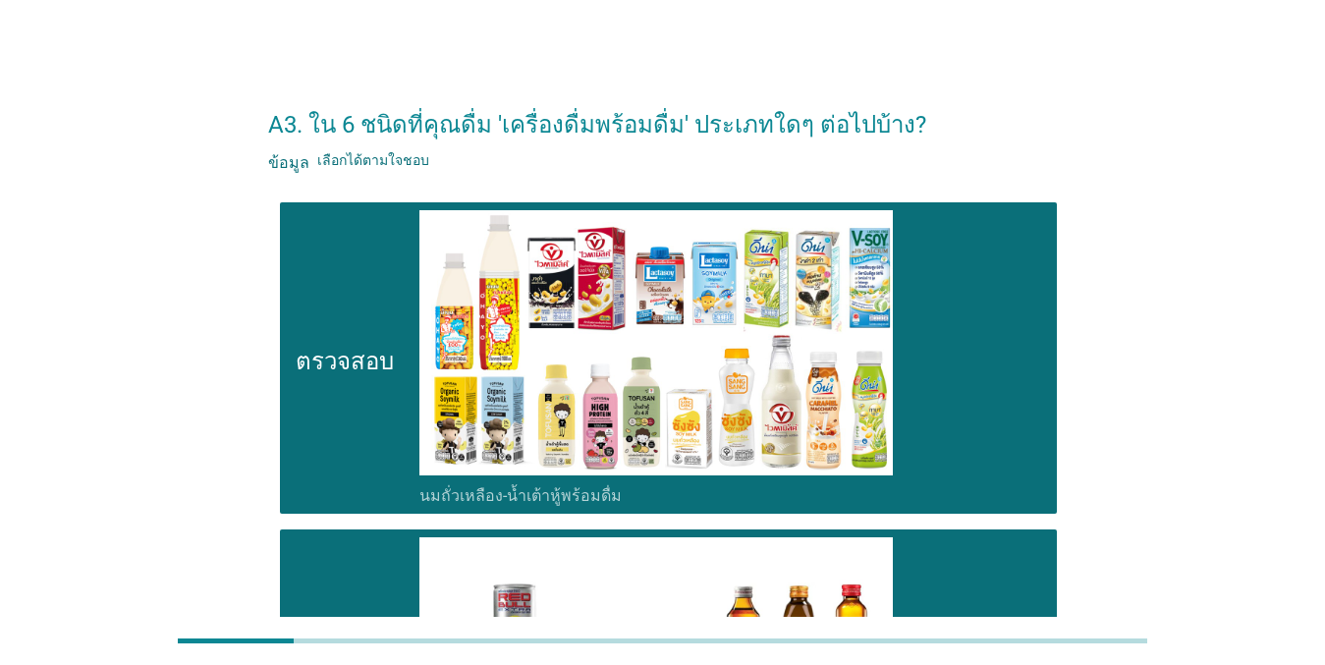
scroll to position [462, 0]
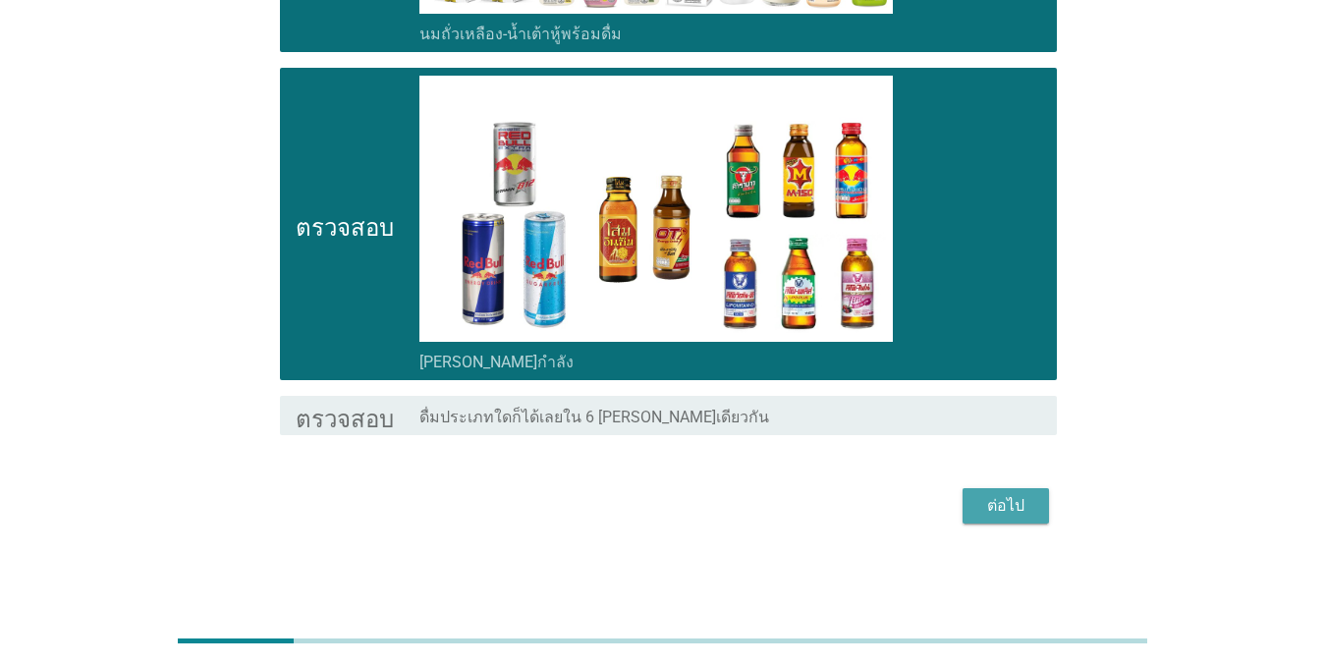
click at [964, 502] on font "ต่อไป" at bounding box center [1005, 505] width 37 height 19
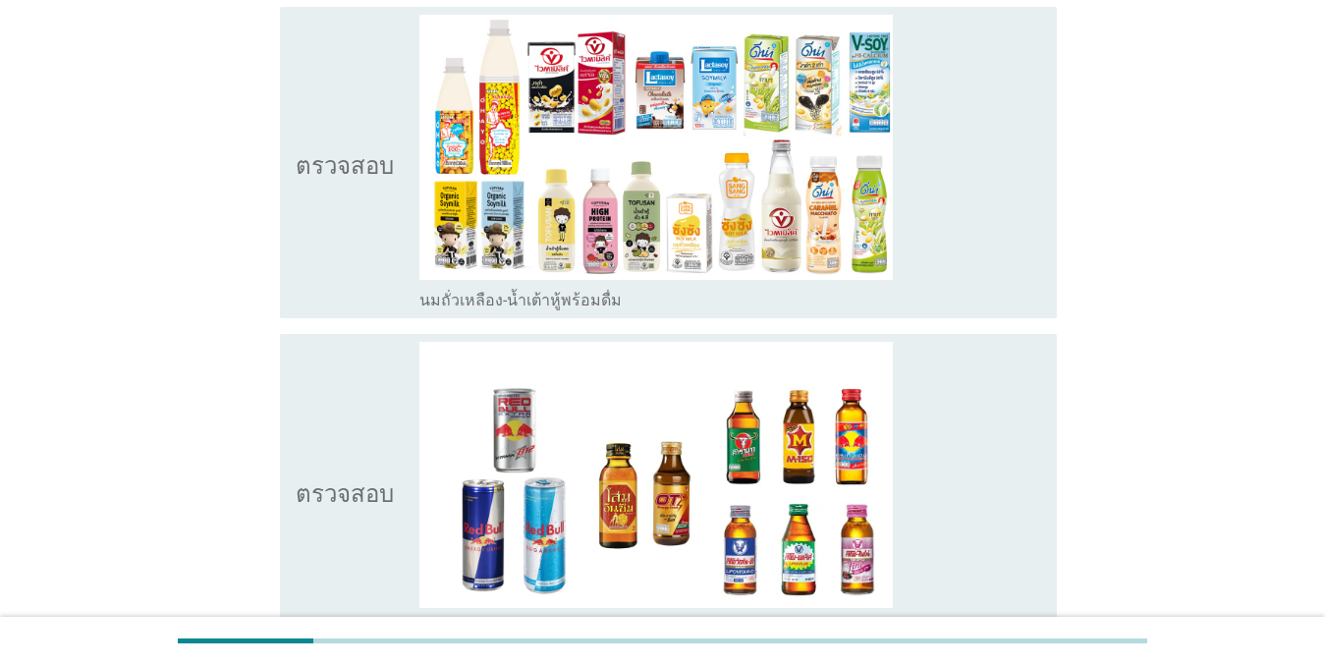
scroll to position [196, 0]
click at [366, 172] on font "ตรวจสอบ" at bounding box center [345, 161] width 98 height 24
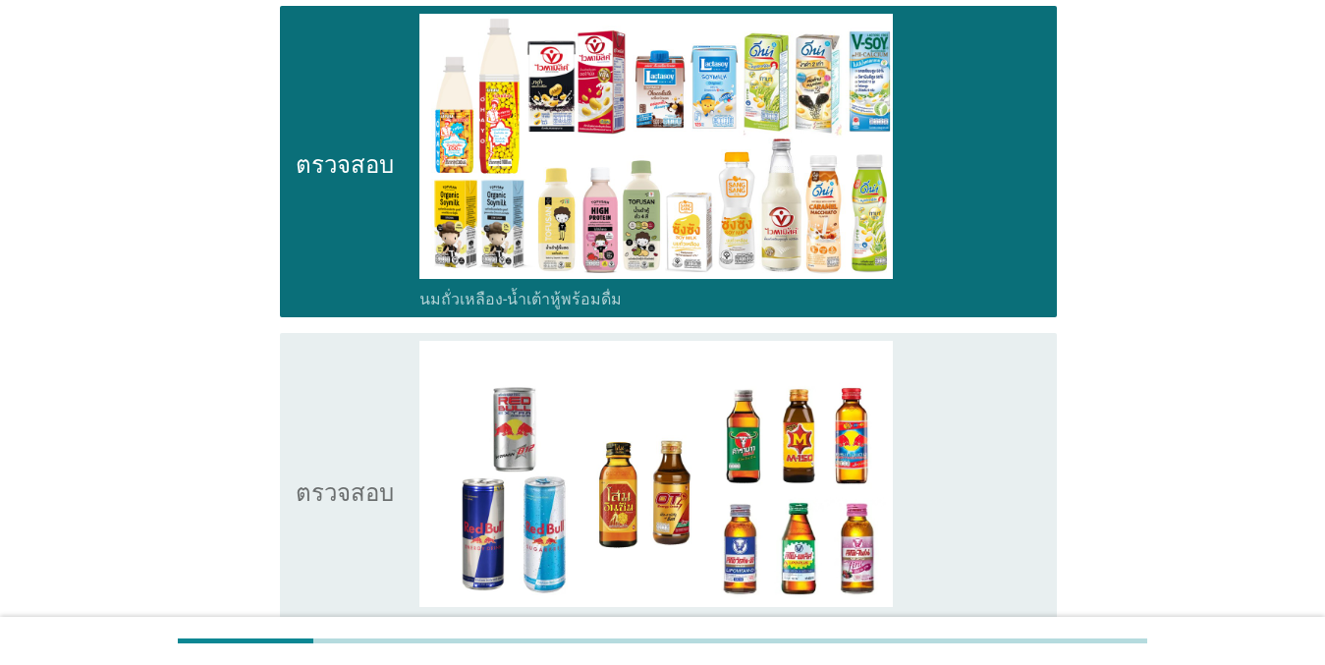
click at [364, 210] on icon "ตรวจสอบ" at bounding box center [345, 162] width 98 height 297
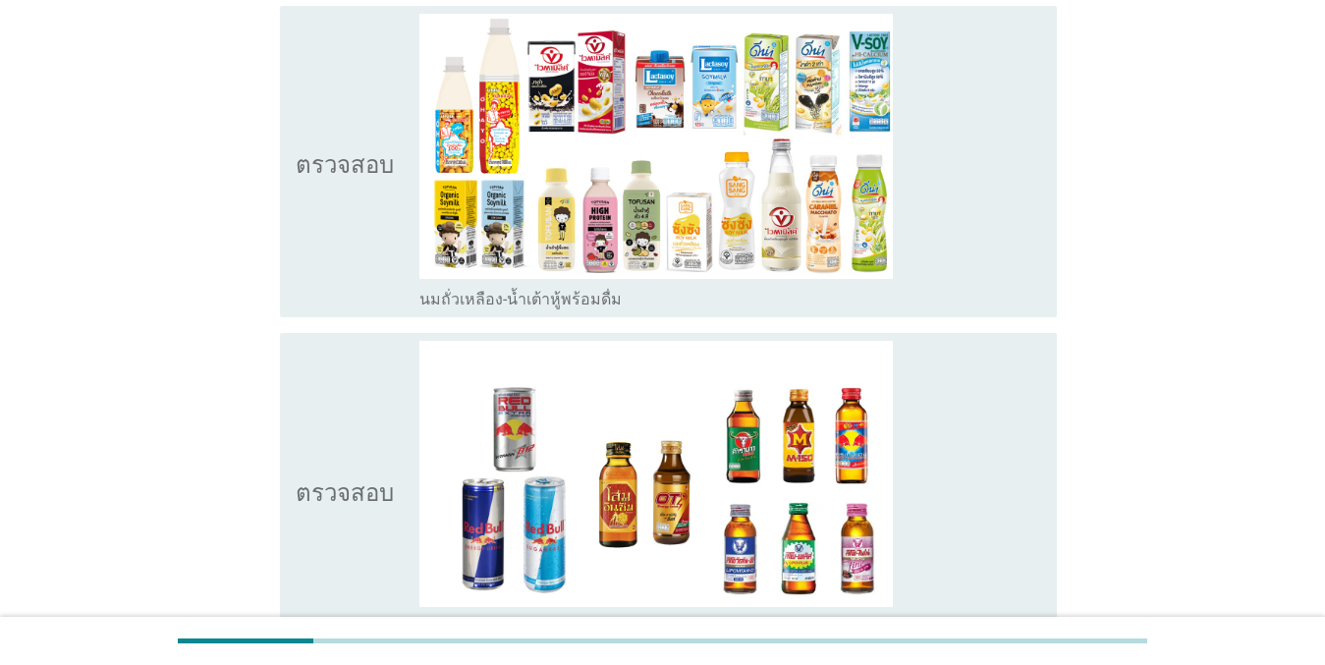
click at [362, 486] on font "ตรวจสอบ" at bounding box center [345, 489] width 98 height 24
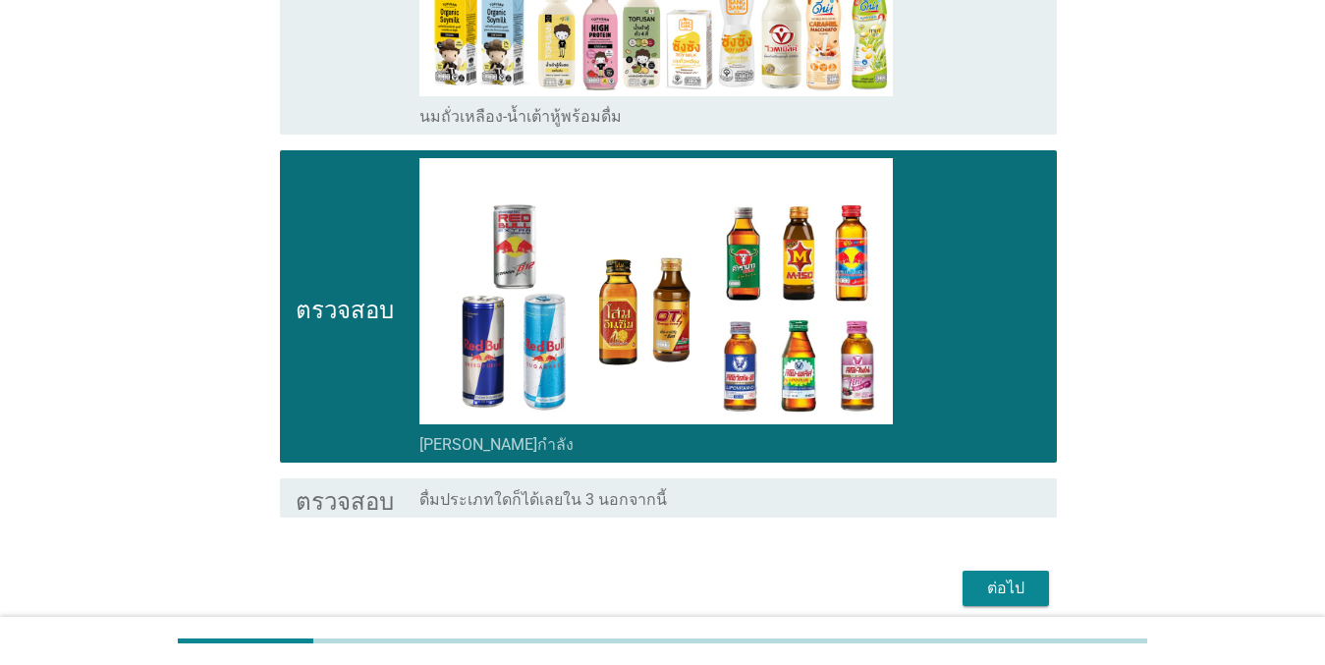
scroll to position [462, 0]
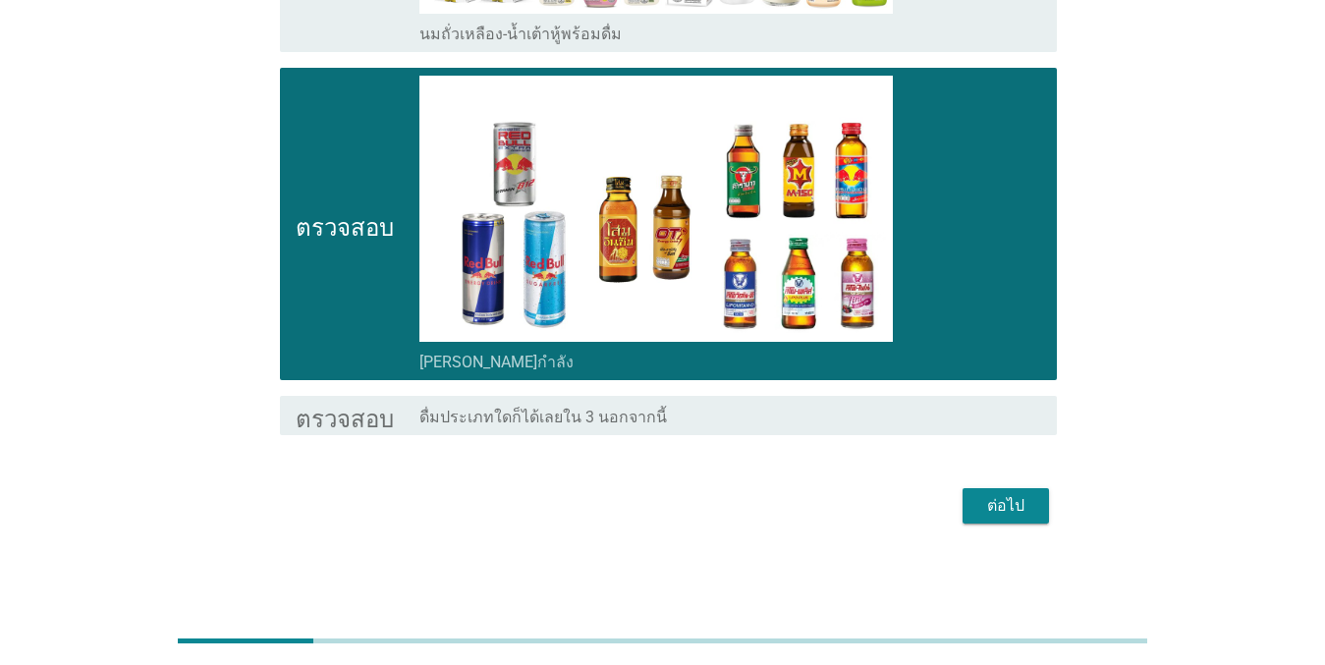
click at [964, 499] on div "ต่อไป" at bounding box center [1005, 506] width 55 height 24
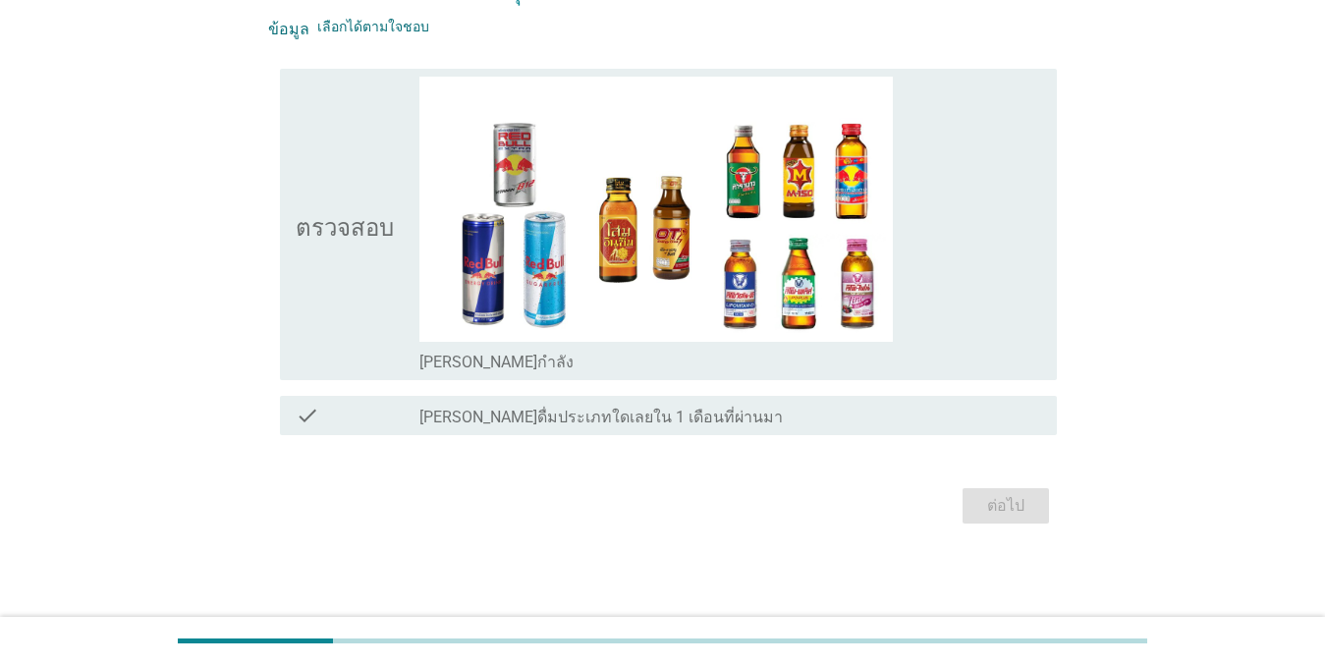
scroll to position [0, 0]
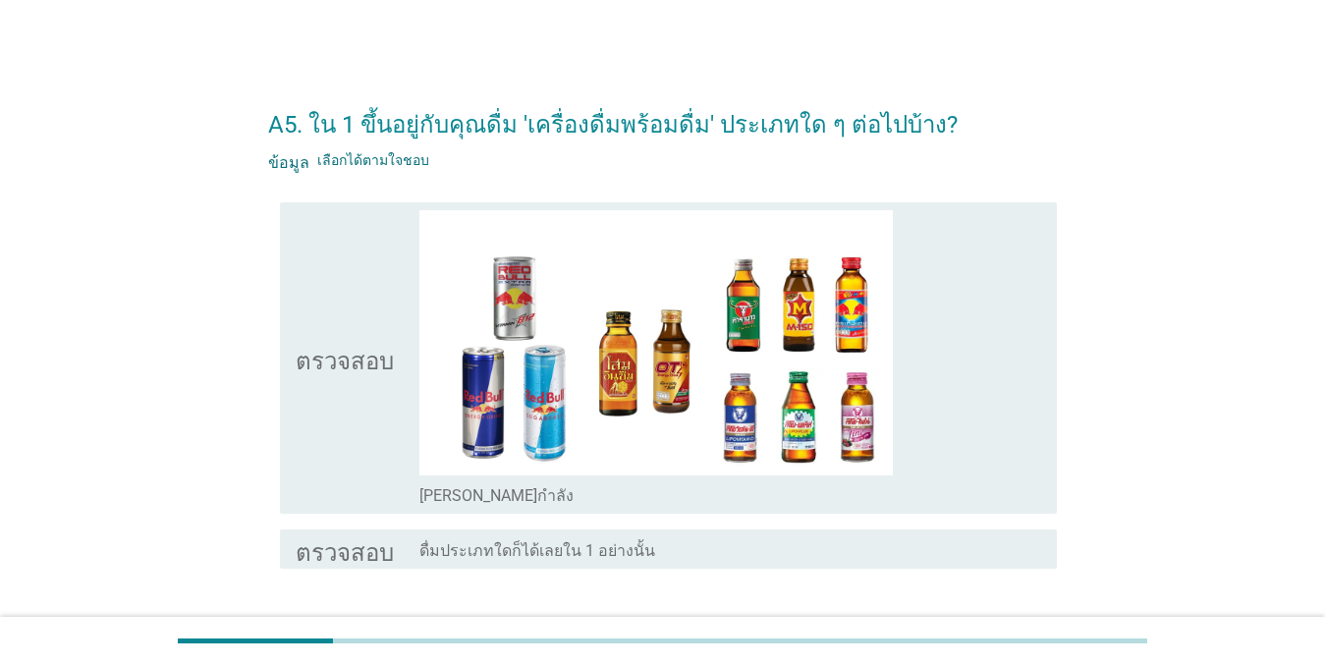
click at [340, 357] on font "ตรวจสอบ" at bounding box center [345, 358] width 98 height 24
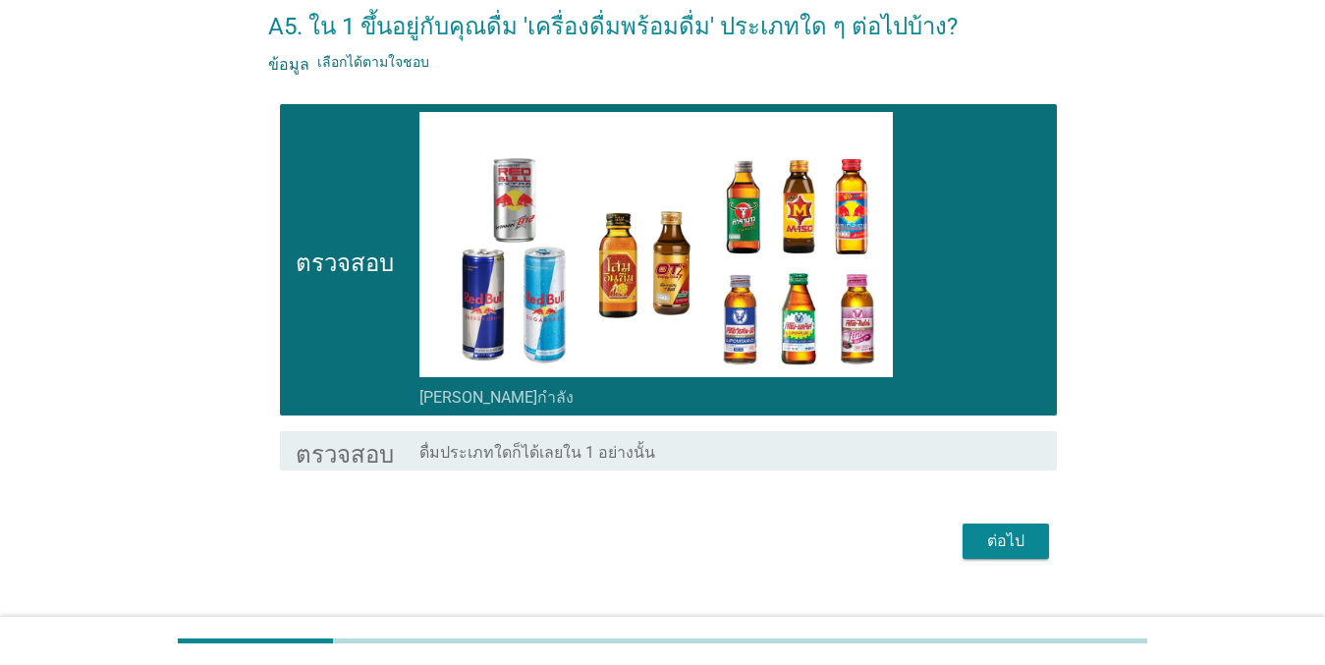
scroll to position [134, 0]
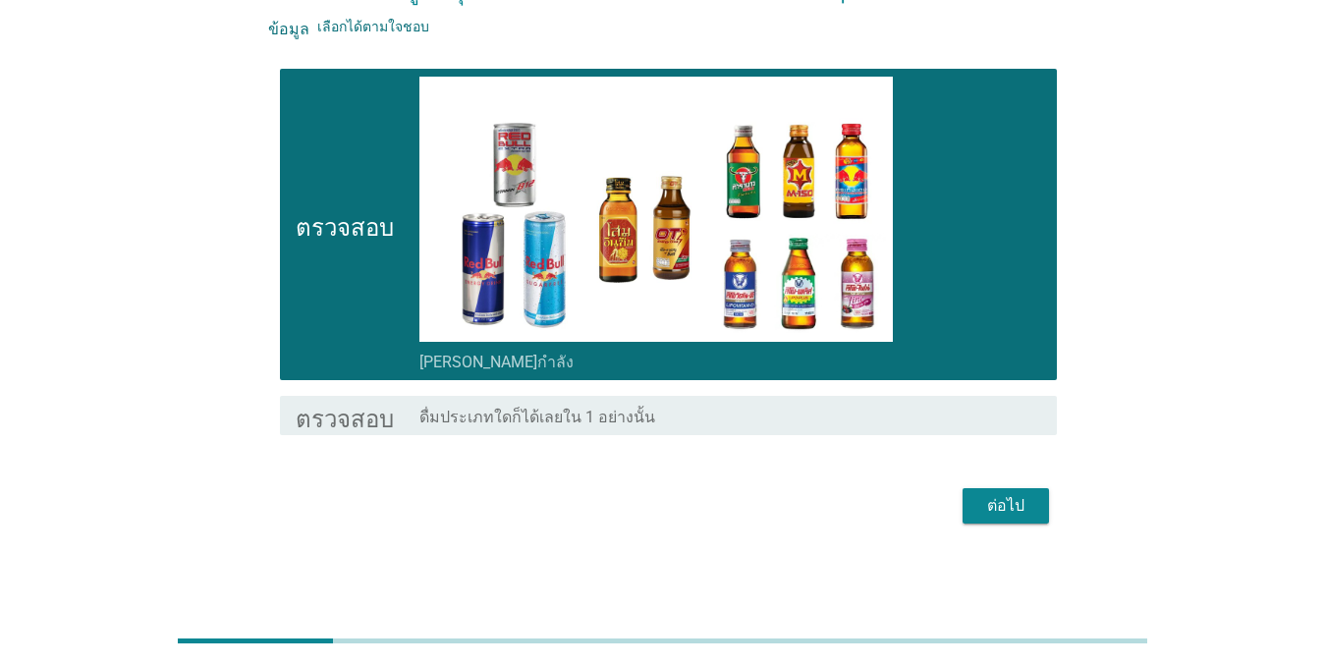
click at [964, 496] on font "ต่อไป" at bounding box center [1005, 505] width 37 height 19
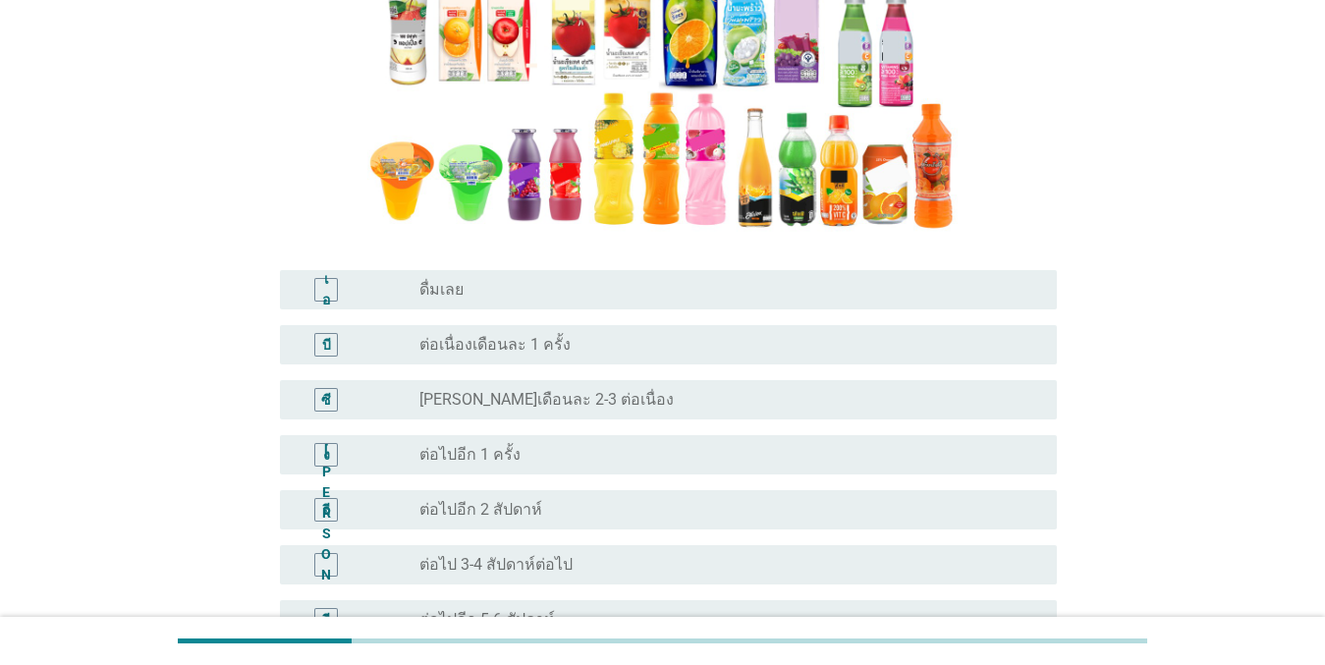
scroll to position [624, 0]
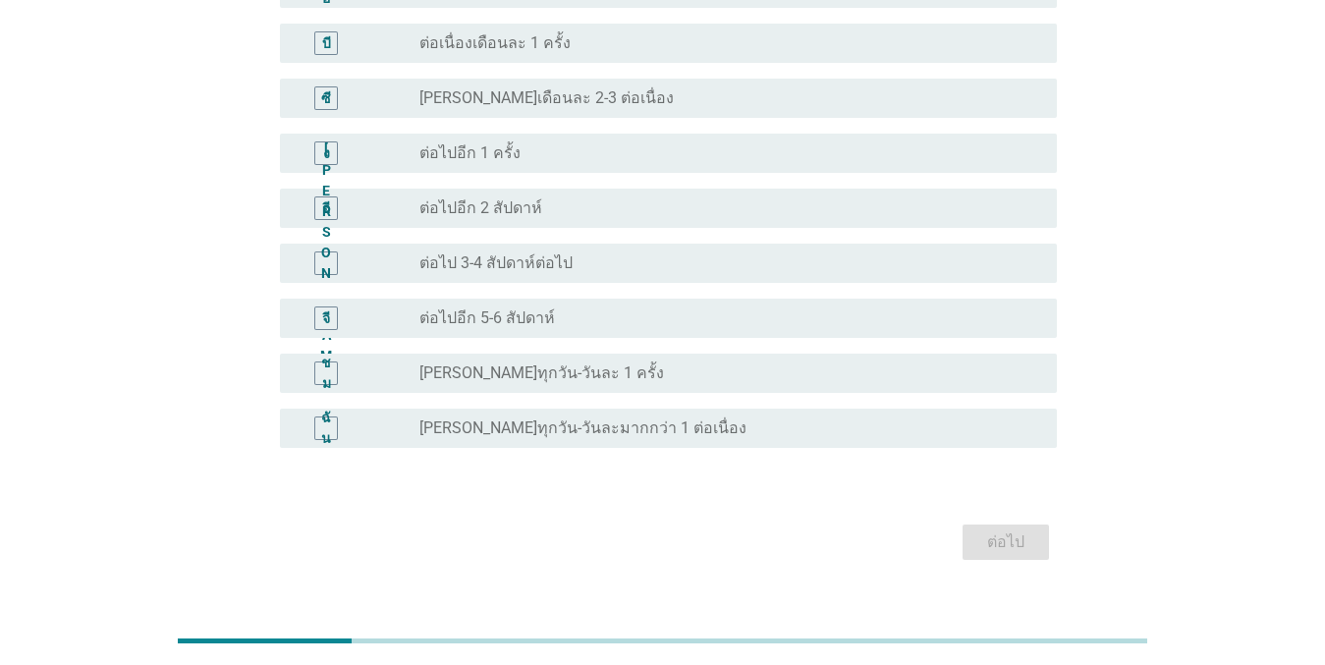
click at [540, 418] on font "[PERSON_NAME]ทุกวัน-วันละมากกว่า 1 ต่อเนื่อง" at bounding box center [582, 427] width 327 height 19
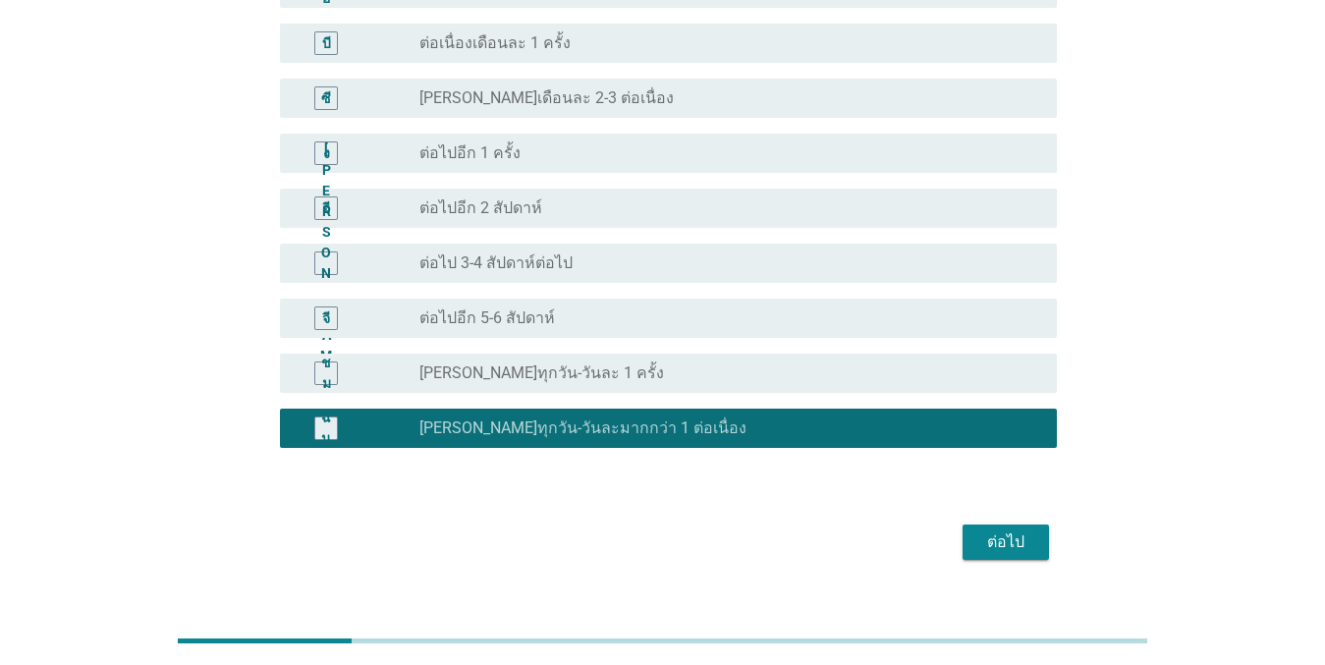
click at [585, 418] on font "[PERSON_NAME]ทุกวัน-วันละมากกว่า 1 ต่อเนื่อง" at bounding box center [582, 427] width 327 height 19
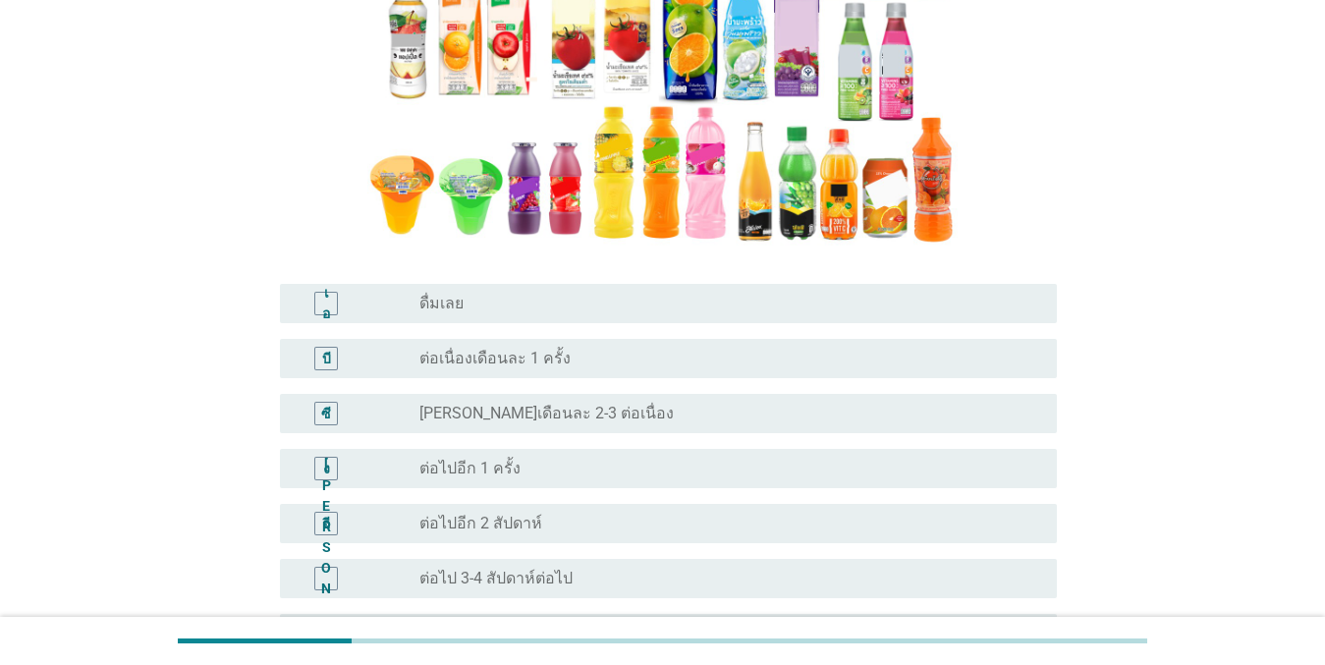
scroll to position [525, 0]
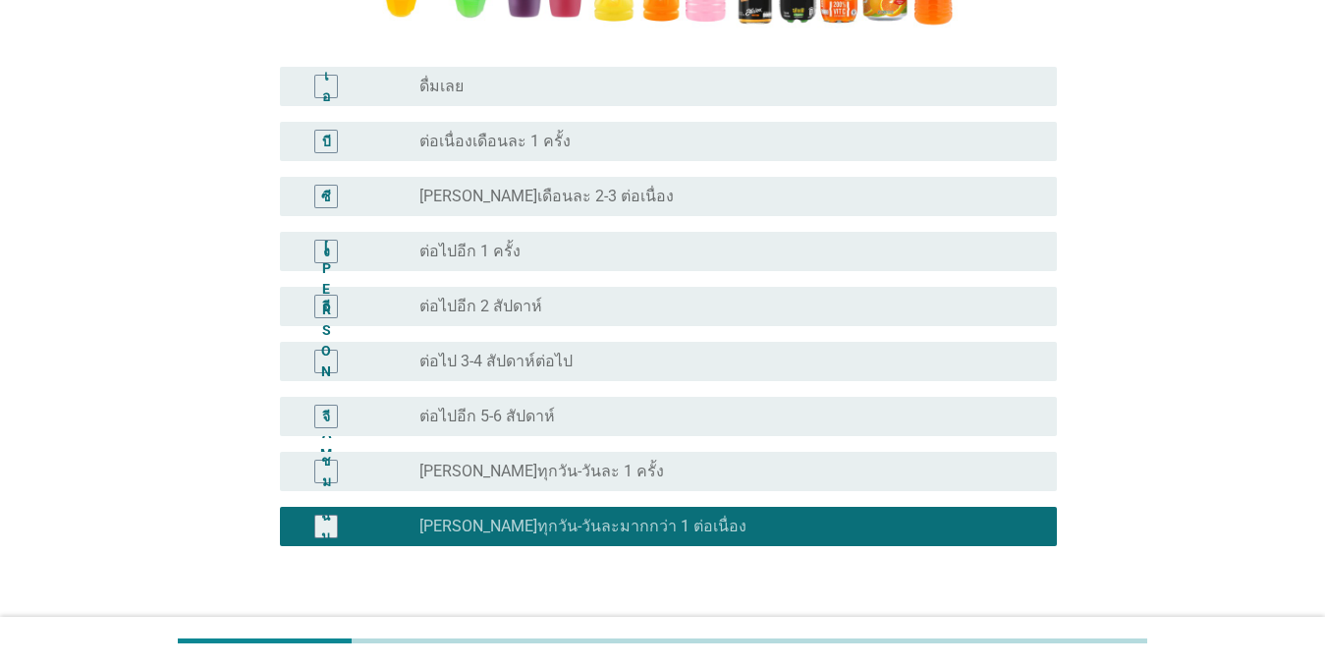
click at [424, 132] on font "ต่อเนื่องเดือนละ 1 ครั้ง" at bounding box center [494, 141] width 151 height 19
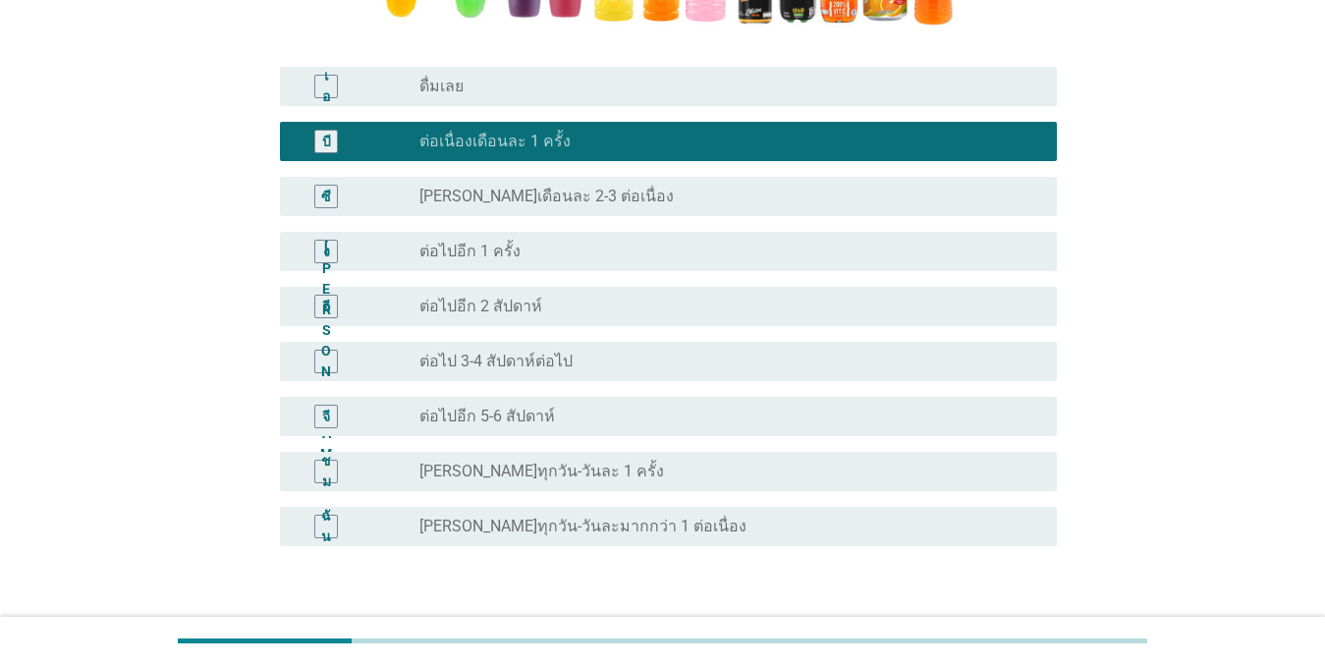
click at [964, 631] on font "ต่อไป" at bounding box center [1005, 640] width 37 height 19
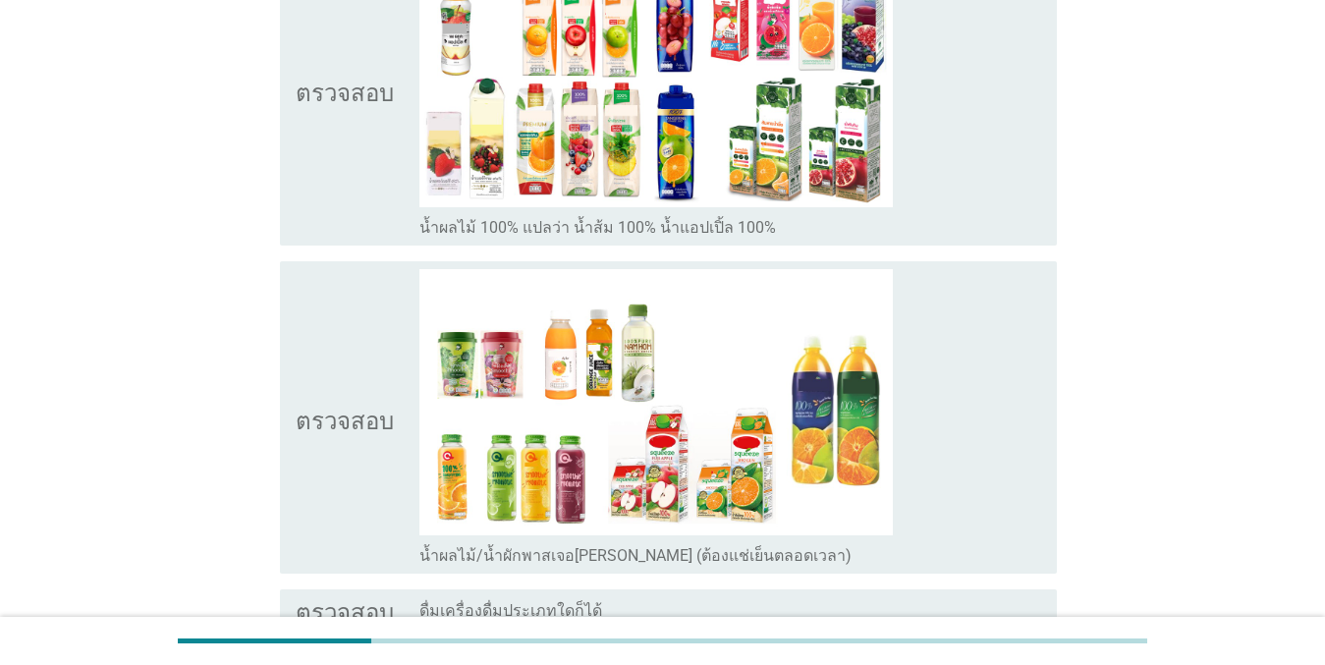
scroll to position [1207, 0]
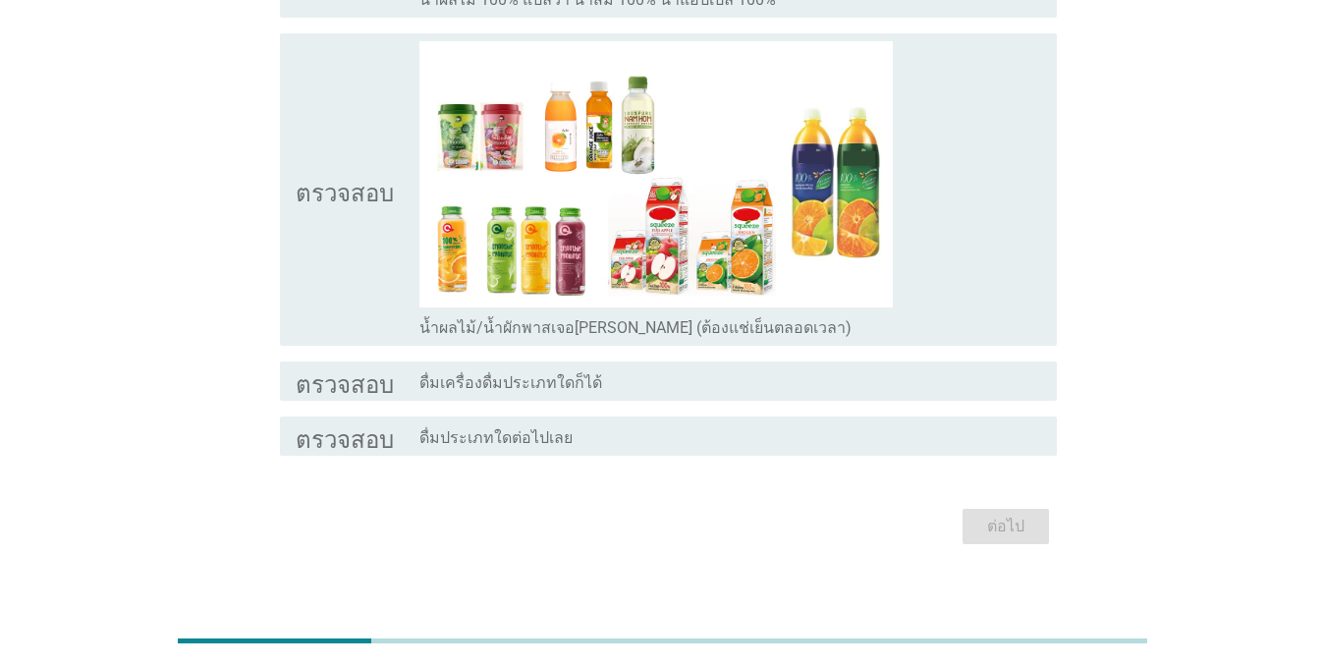
click at [454, 428] on font "ดื่มประเภทใดต่อไปเลย" at bounding box center [495, 437] width 153 height 19
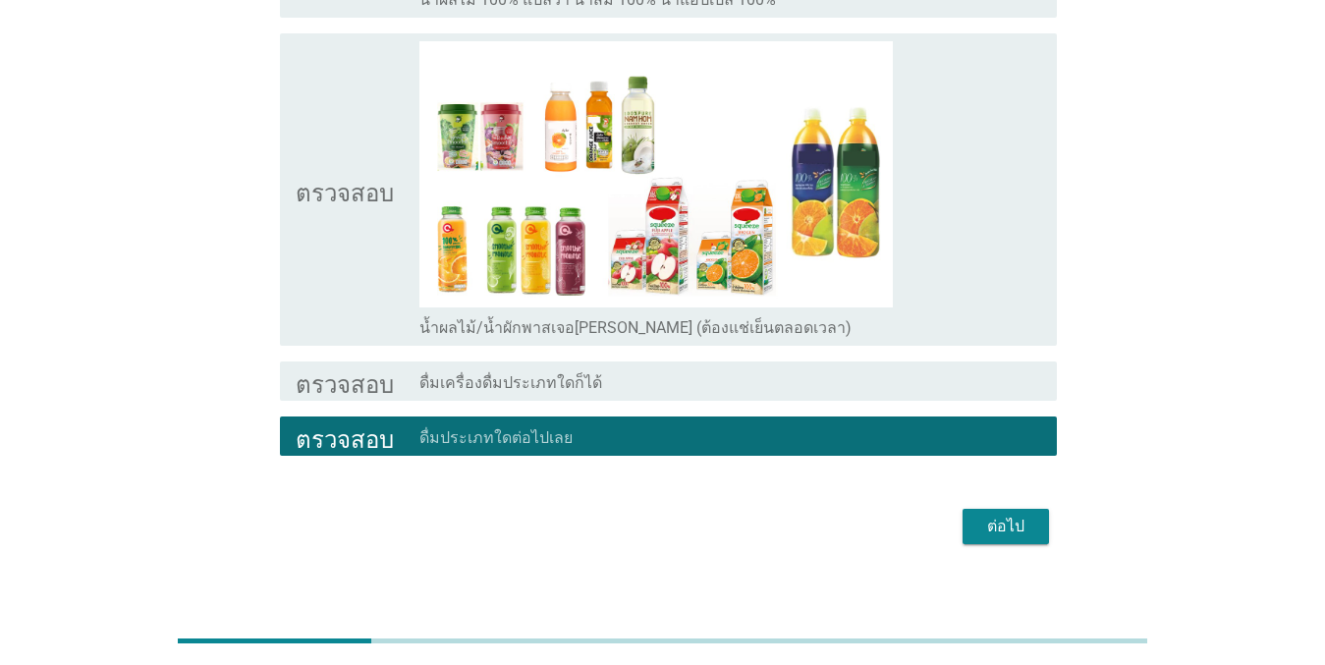
click at [964, 515] on div "ต่อไป" at bounding box center [1005, 527] width 55 height 24
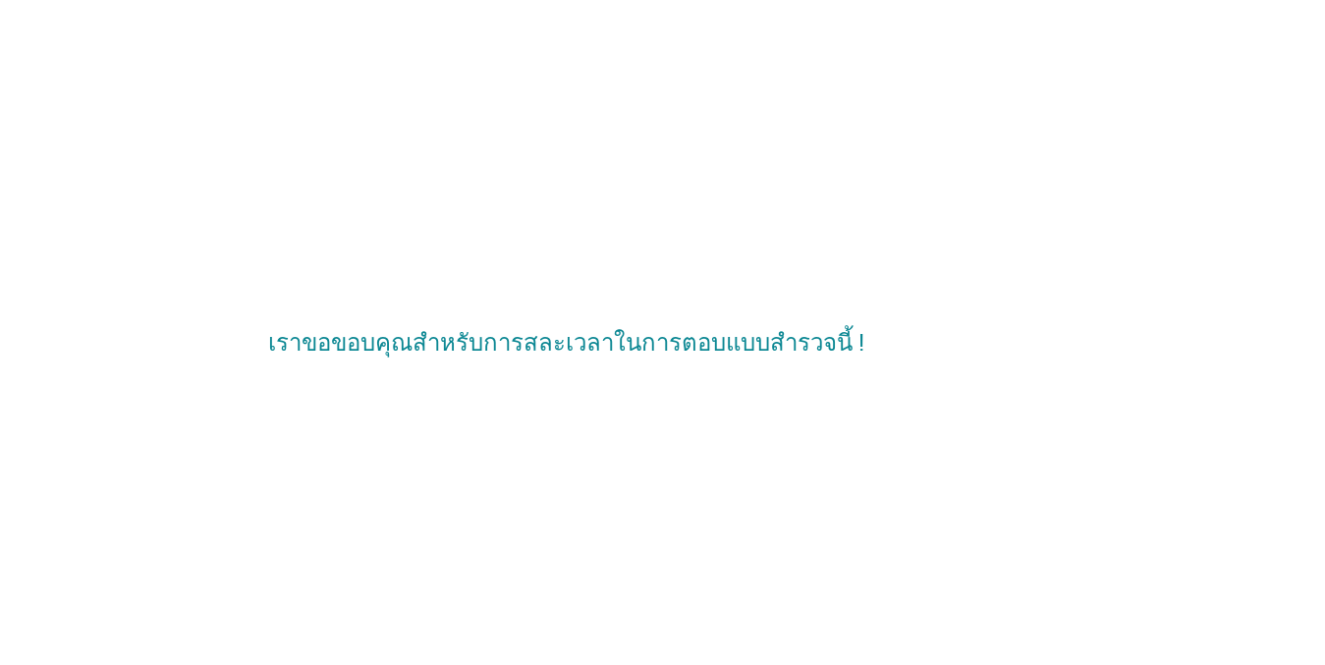
scroll to position [0, 0]
